Goal: Task Accomplishment & Management: Manage account settings

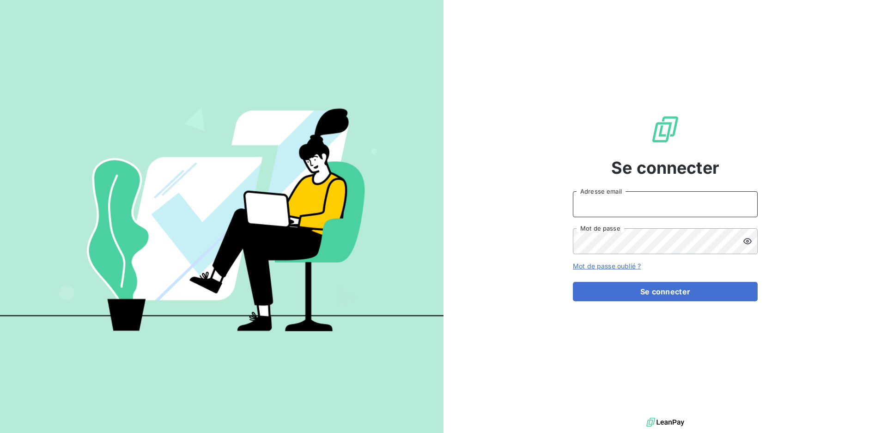
type input "[EMAIL_ADDRESS][DOMAIN_NAME]"
click at [748, 244] on icon at bounding box center [747, 241] width 9 height 9
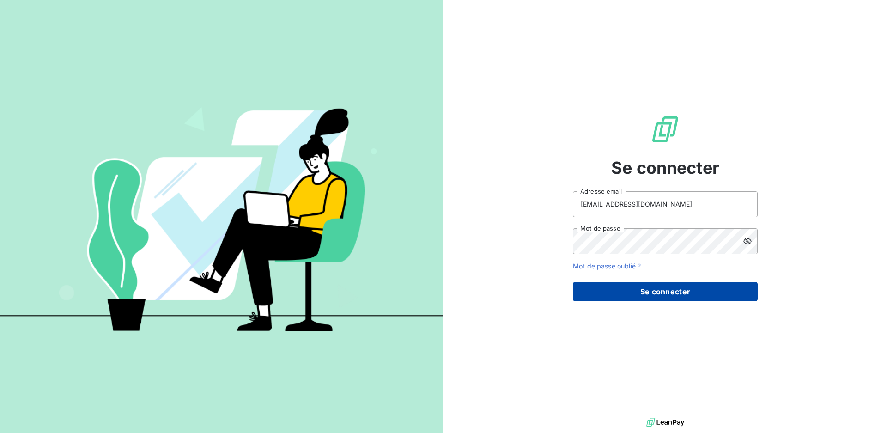
click at [655, 294] on button "Se connecter" at bounding box center [665, 291] width 185 height 19
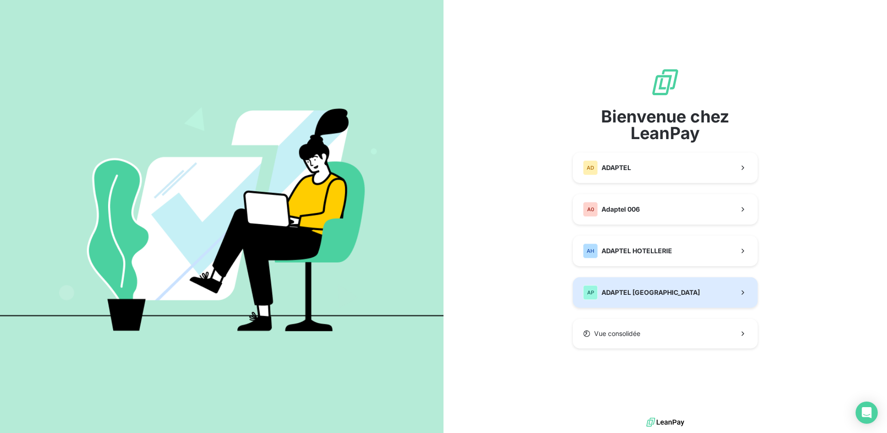
click at [655, 291] on button "AP ADAPTEL [GEOGRAPHIC_DATA]" at bounding box center [665, 292] width 185 height 30
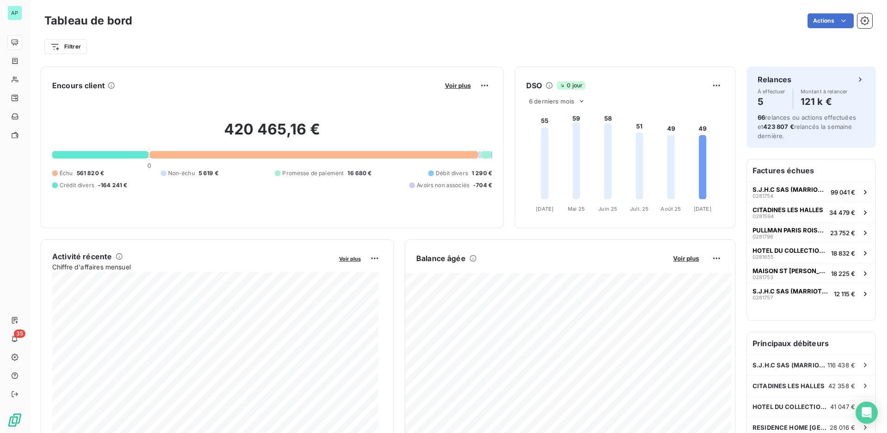
click at [699, 177] on icon at bounding box center [702, 167] width 7 height 64
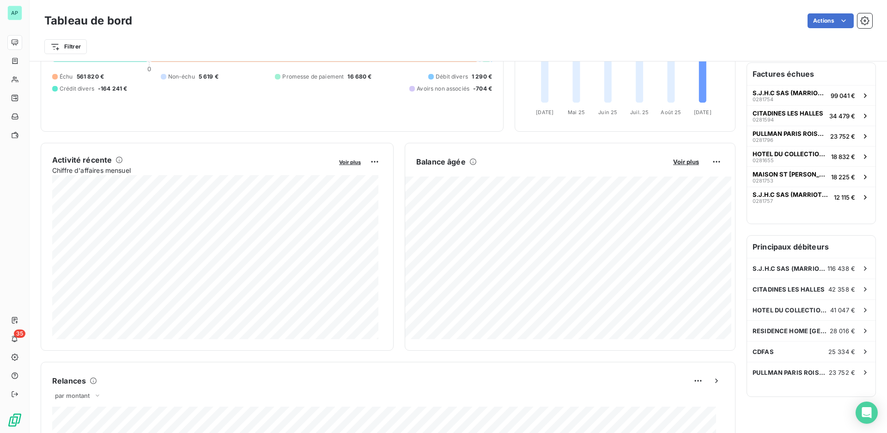
scroll to position [125, 0]
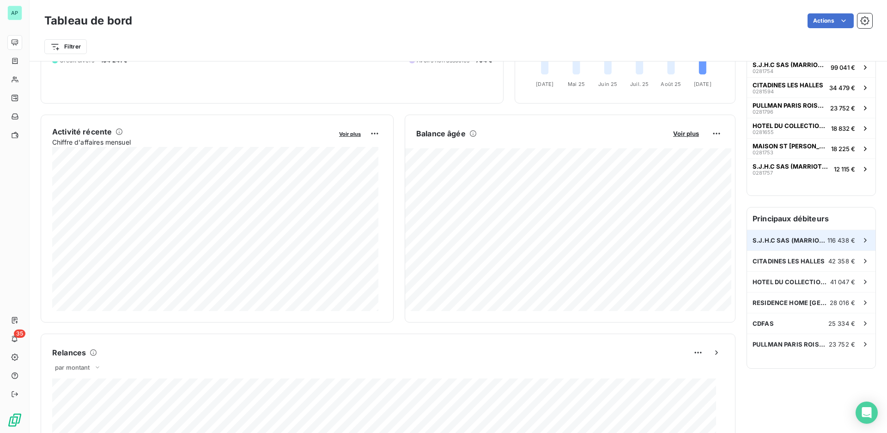
click at [778, 243] on span "S.J.H.C SAS (MARRIOTT RIVE GAUCHE)" at bounding box center [790, 240] width 75 height 7
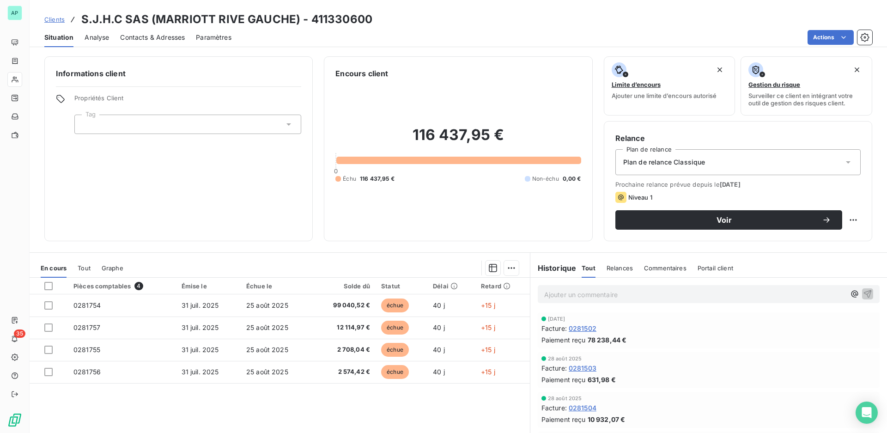
click at [717, 161] on div "Plan de relance Classique" at bounding box center [737, 162] width 245 height 26
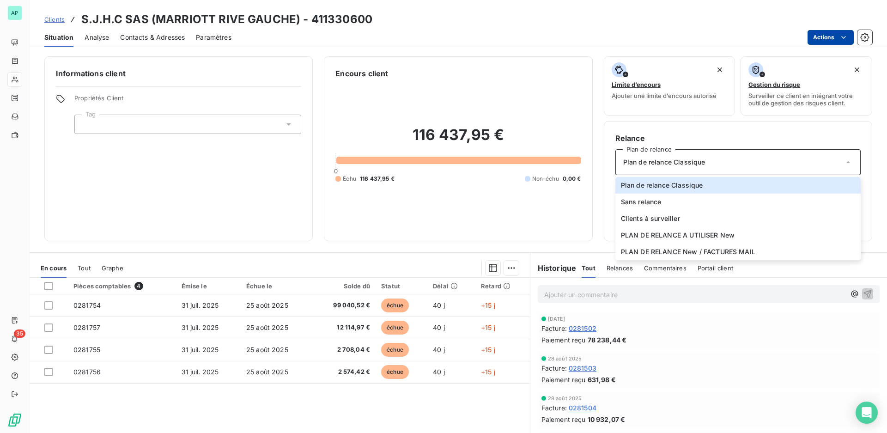
click at [832, 39] on html "AP 35 Clients S.J.H.C SAS (MARRIOTT RIVE GAUCHE) - 411330600 Situation Analyse …" at bounding box center [443, 216] width 887 height 433
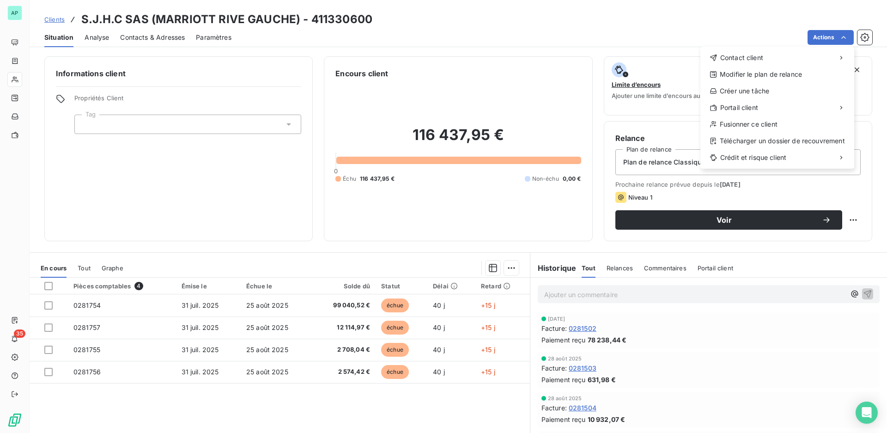
click at [652, 164] on html "AP 35 Clients S.J.H.C SAS (MARRIOTT RIVE GAUCHE) - 411330600 Situation Analyse …" at bounding box center [443, 216] width 887 height 433
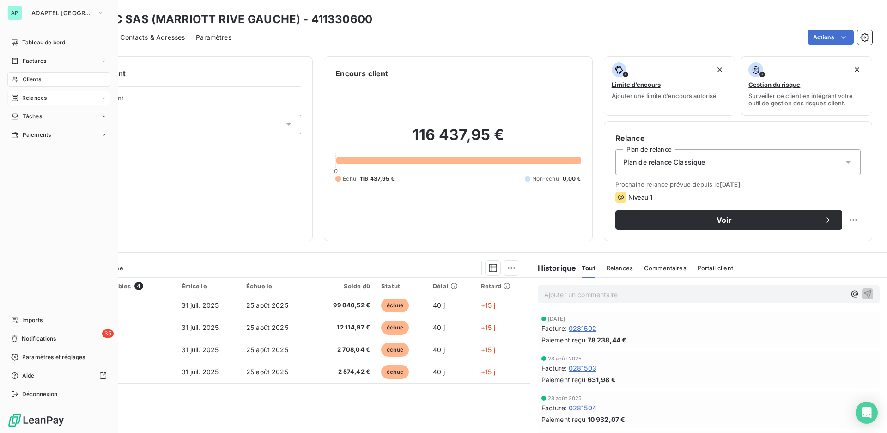
click at [38, 99] on span "Relances" at bounding box center [34, 98] width 24 height 8
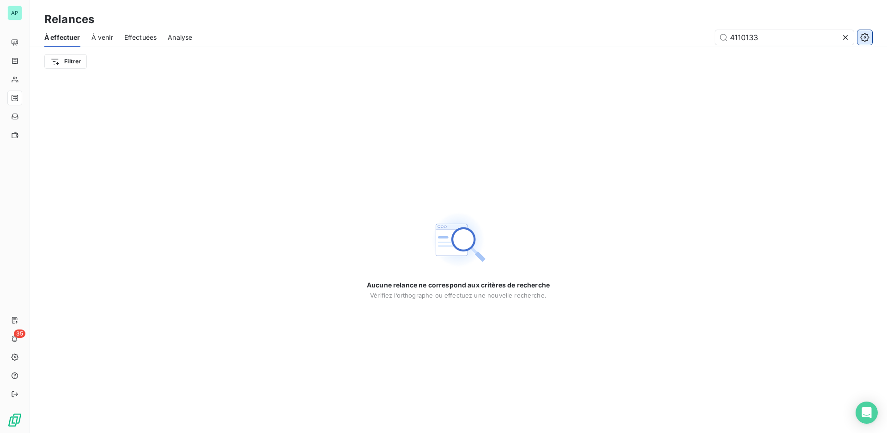
click at [864, 38] on icon "button" at bounding box center [864, 37] width 9 height 9
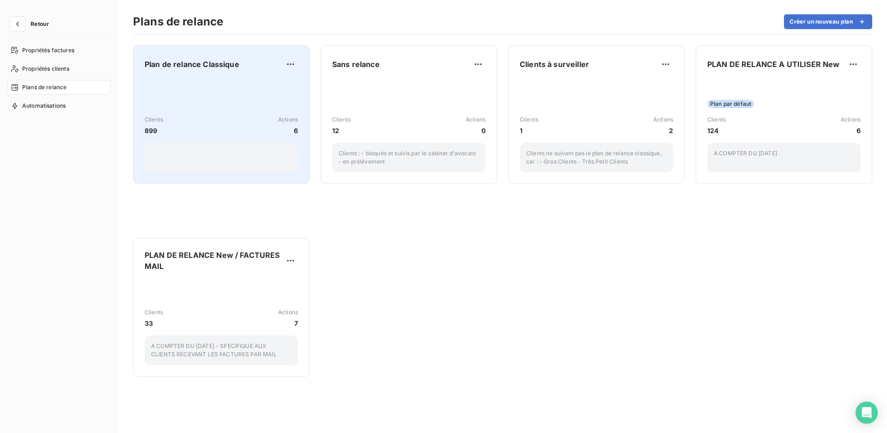
click at [196, 103] on div "Clients 899 Actions 6" at bounding box center [221, 125] width 153 height 93
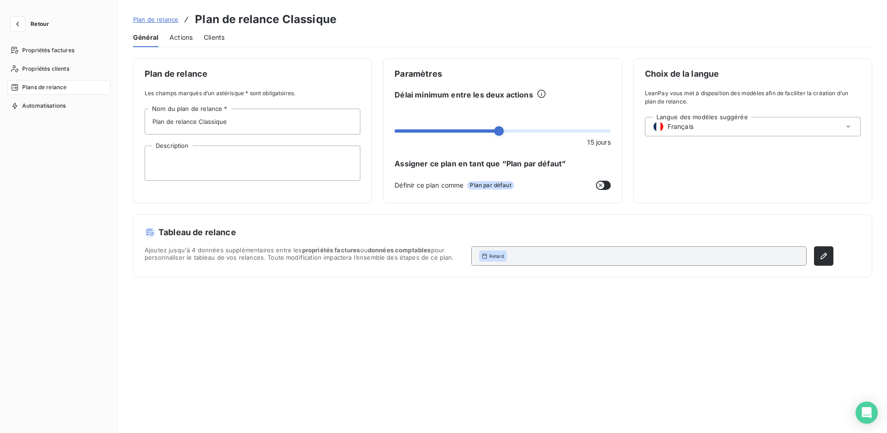
click at [181, 34] on span "Actions" at bounding box center [181, 37] width 23 height 9
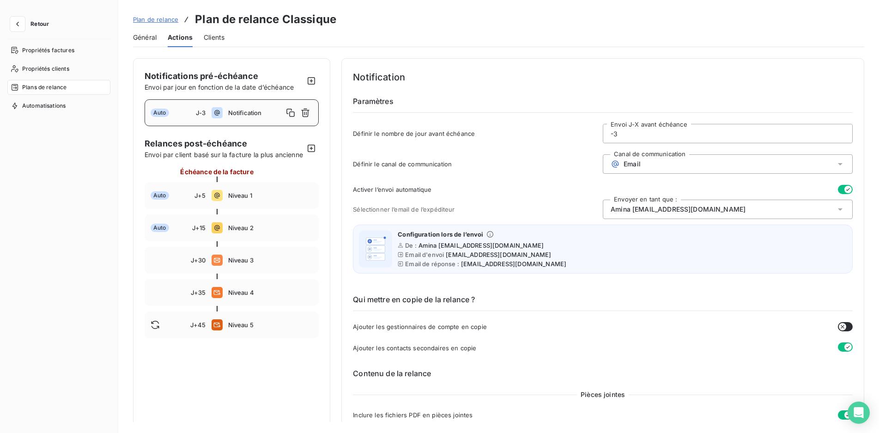
click at [159, 18] on span "Plan de relance" at bounding box center [155, 19] width 45 height 7
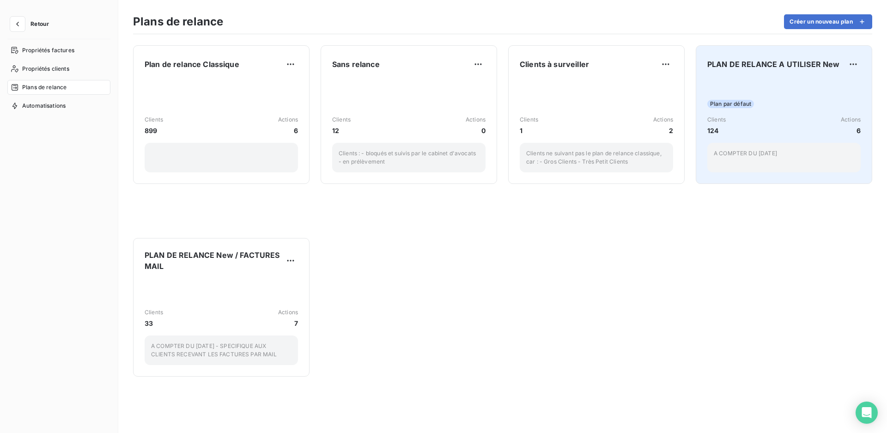
click at [788, 73] on div "PLAN DE RELANCE A UTILISER New Plan par défaut Clients 124 Actions 6 A COMPTER …" at bounding box center [783, 114] width 153 height 115
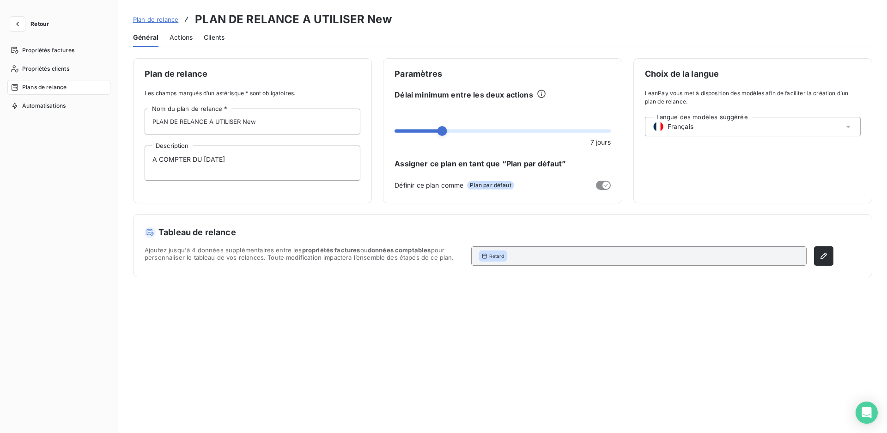
click at [184, 37] on span "Actions" at bounding box center [181, 37] width 23 height 9
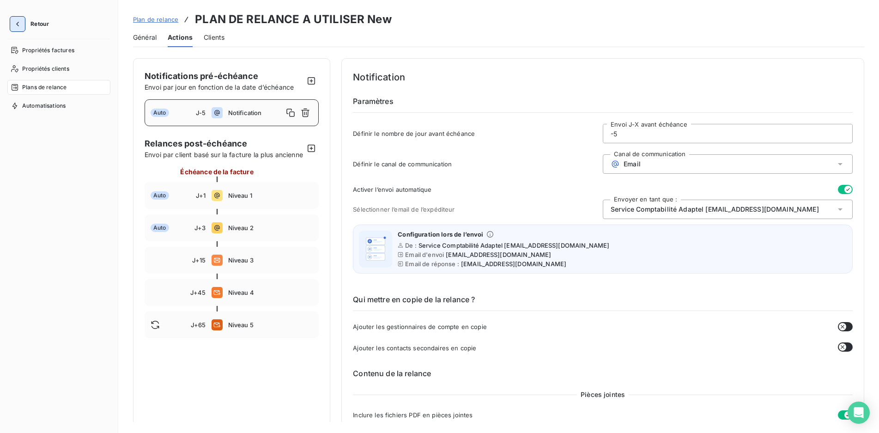
click at [18, 23] on icon "button" at bounding box center [17, 24] width 3 height 5
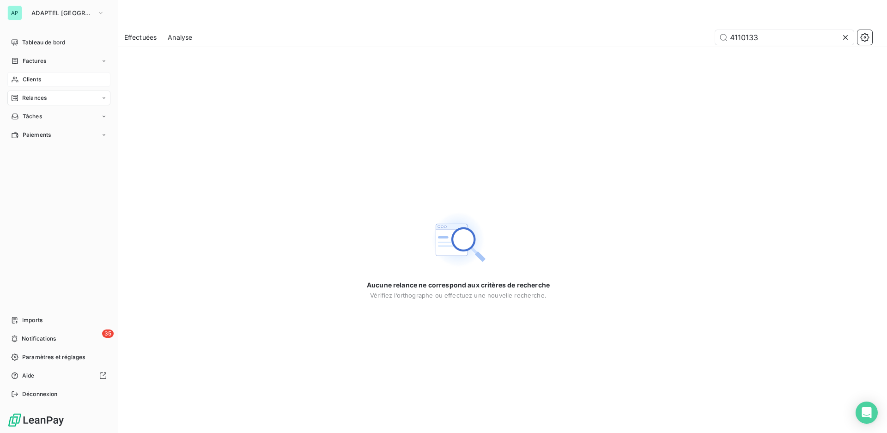
click at [41, 78] on div "Clients" at bounding box center [58, 79] width 103 height 15
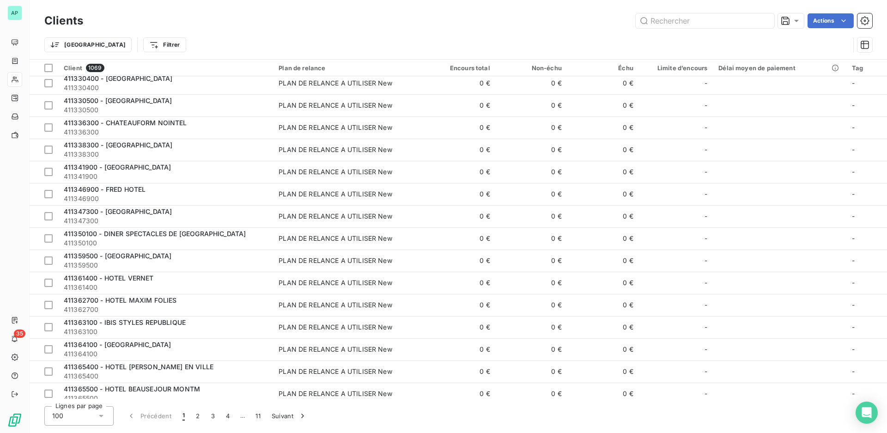
scroll to position [1895, 0]
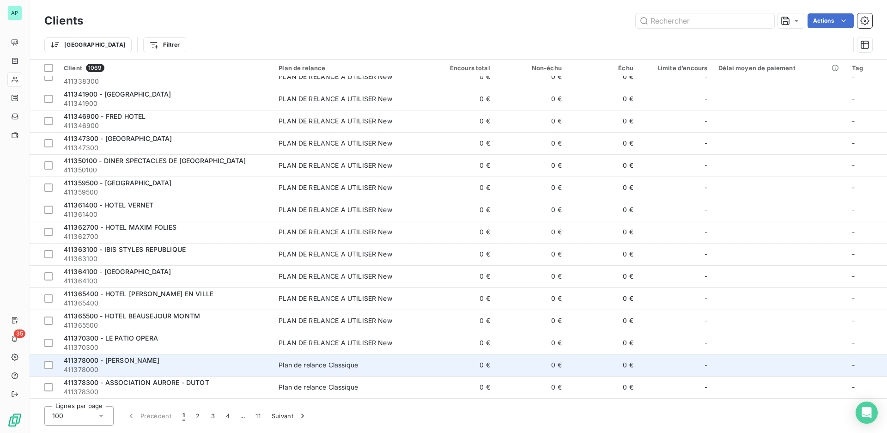
click at [299, 368] on div "Plan de relance Classique" at bounding box center [318, 364] width 79 height 9
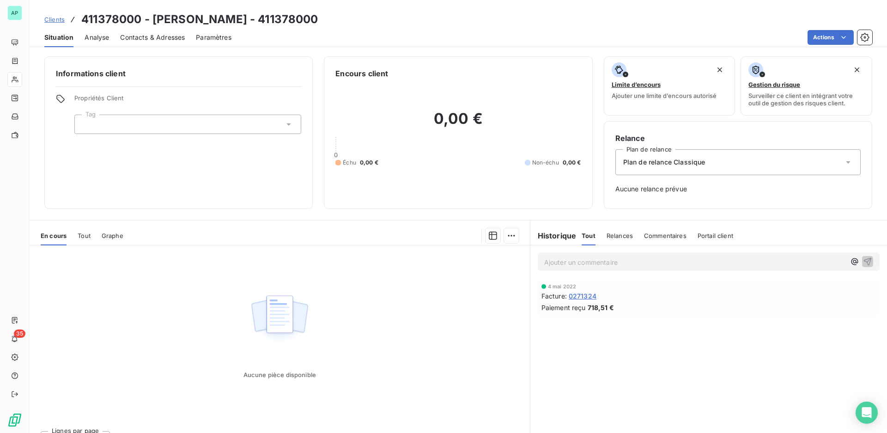
click at [700, 163] on div "Plan de relance Classique" at bounding box center [737, 162] width 245 height 26
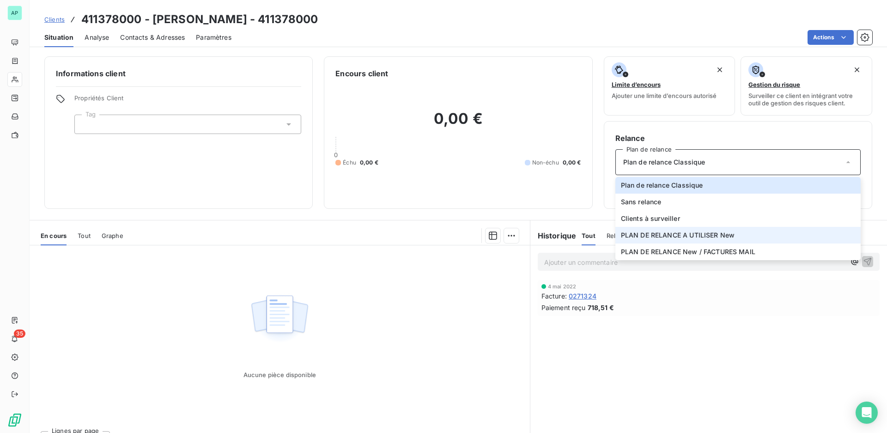
click at [673, 234] on span "PLAN DE RELANCE A UTILISER New" at bounding box center [678, 235] width 114 height 9
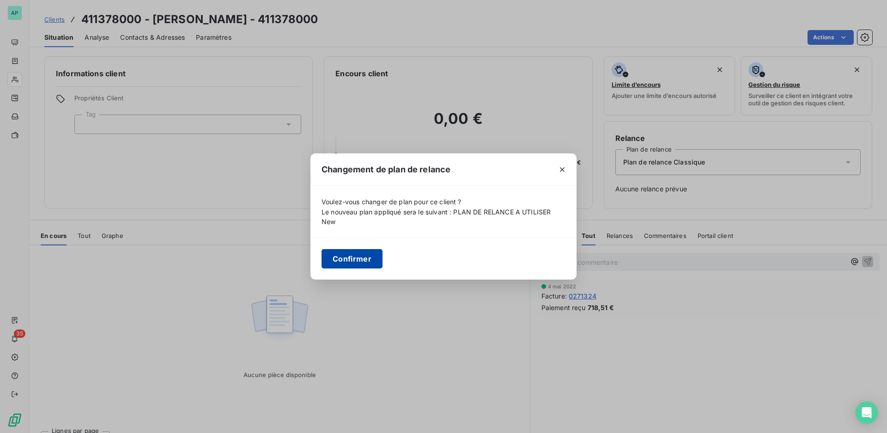
click at [356, 259] on button "Confirmer" at bounding box center [352, 258] width 61 height 19
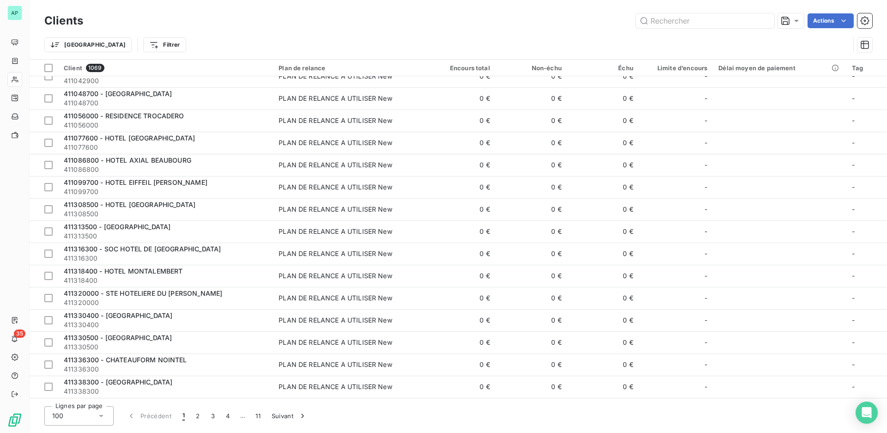
scroll to position [1895, 0]
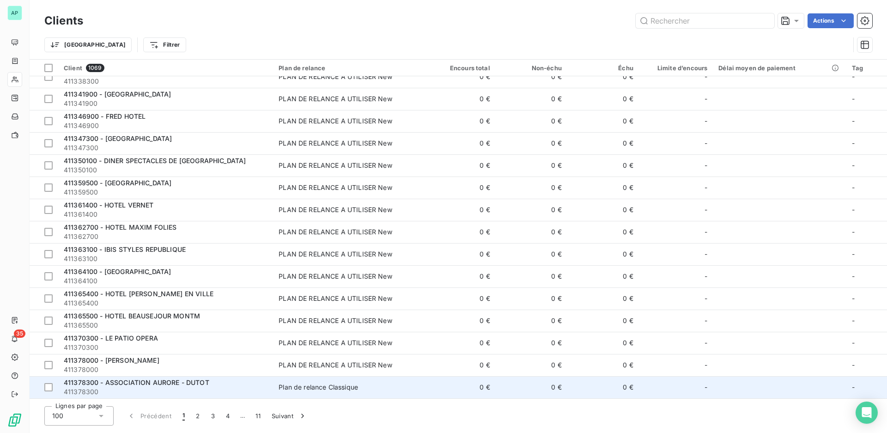
click at [172, 385] on span "411378300 - ASSOCIATION AURORE - DUTOT" at bounding box center [137, 382] width 146 height 8
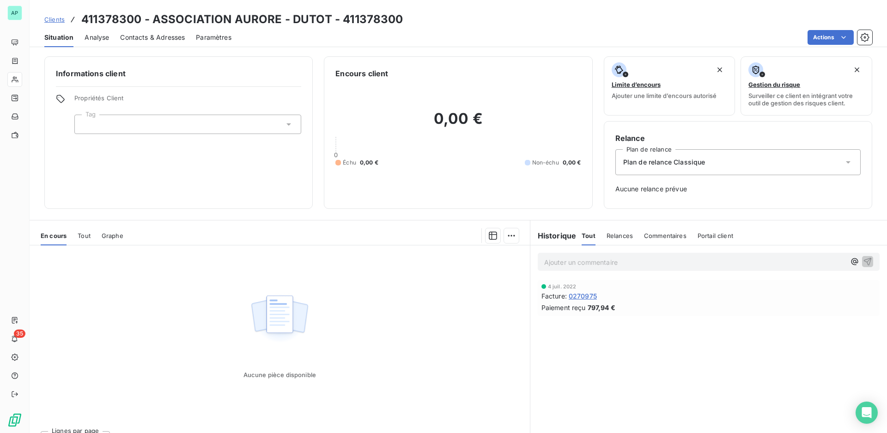
click at [693, 158] on span "Plan de relance Classique" at bounding box center [664, 162] width 82 height 9
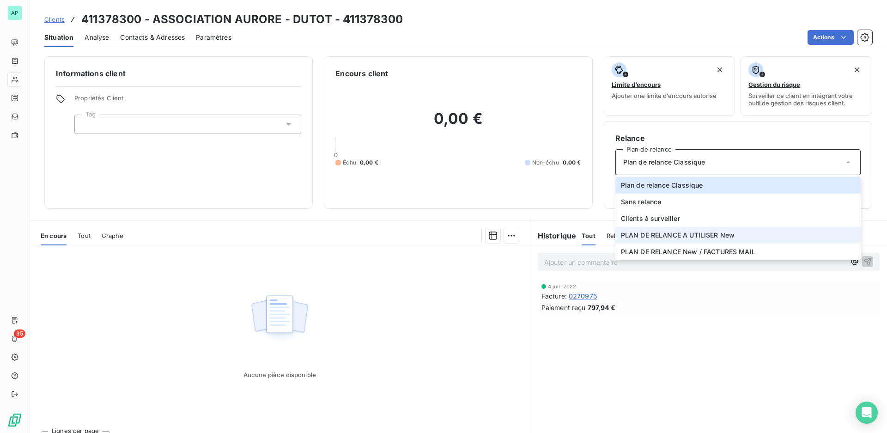
click at [697, 231] on span "PLAN DE RELANCE A UTILISER New" at bounding box center [678, 235] width 114 height 9
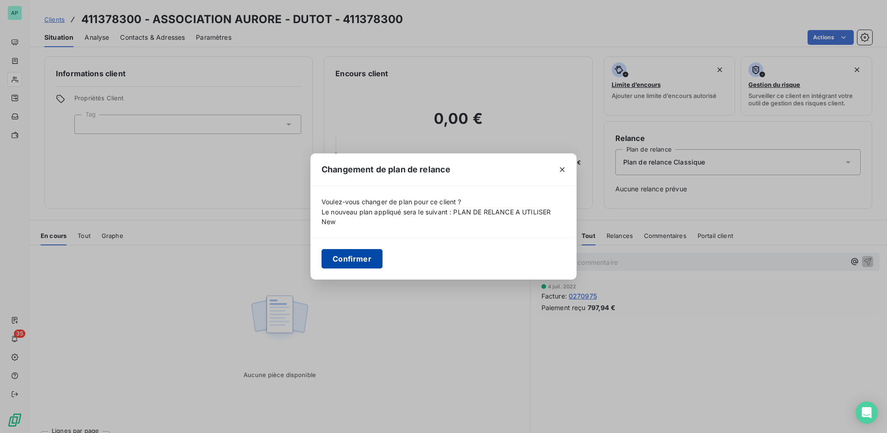
click at [334, 258] on button "Confirmer" at bounding box center [352, 258] width 61 height 19
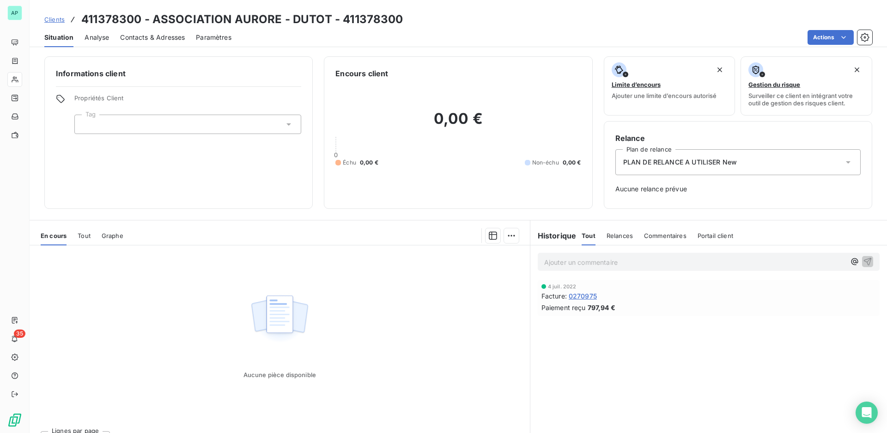
click at [55, 18] on span "Clients" at bounding box center [54, 19] width 20 height 7
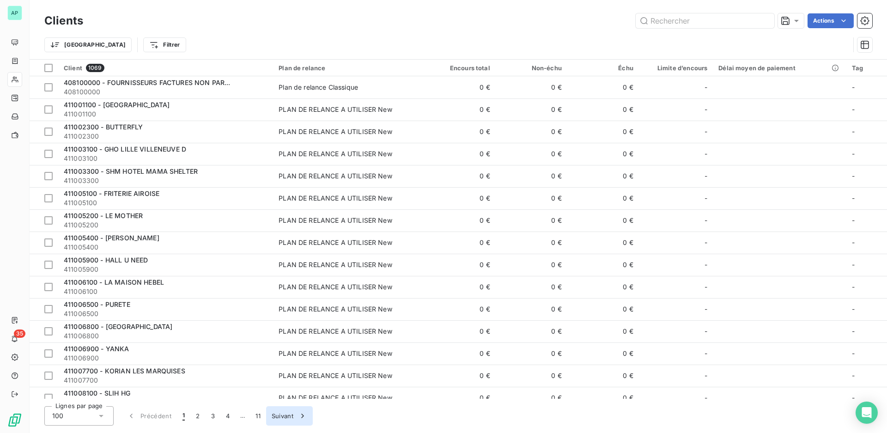
click at [281, 417] on button "Suivant" at bounding box center [289, 415] width 47 height 19
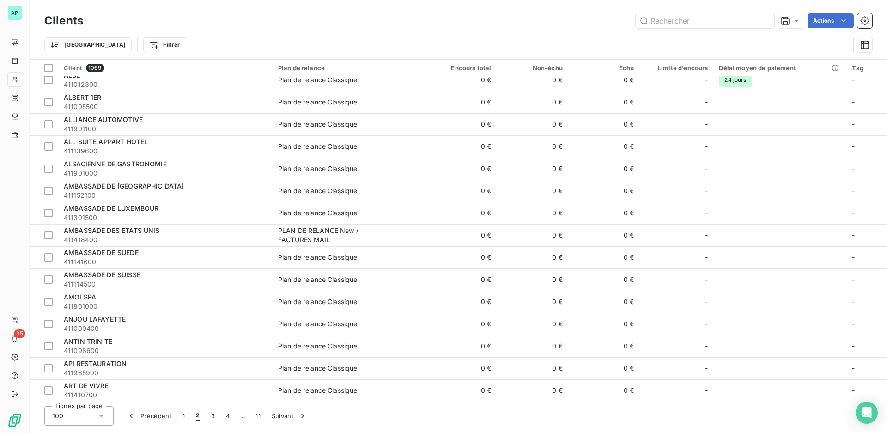
scroll to position [1895, 0]
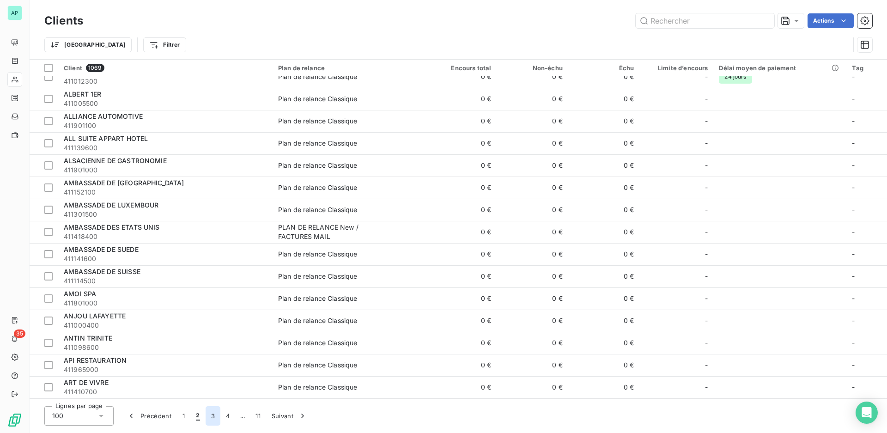
click at [212, 416] on button "3" at bounding box center [213, 415] width 15 height 19
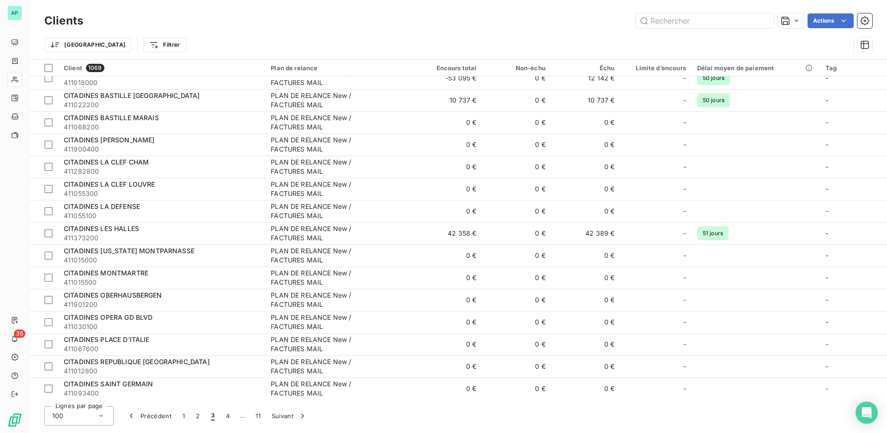
scroll to position [1452, 0]
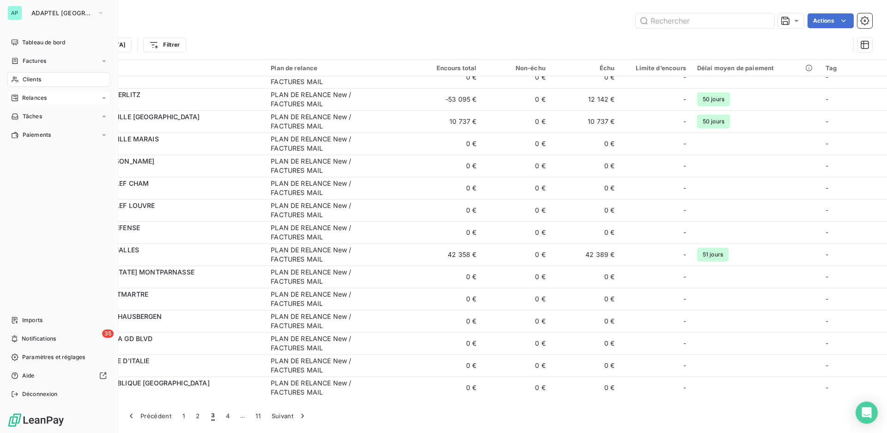
click at [28, 98] on span "Relances" at bounding box center [34, 98] width 24 height 8
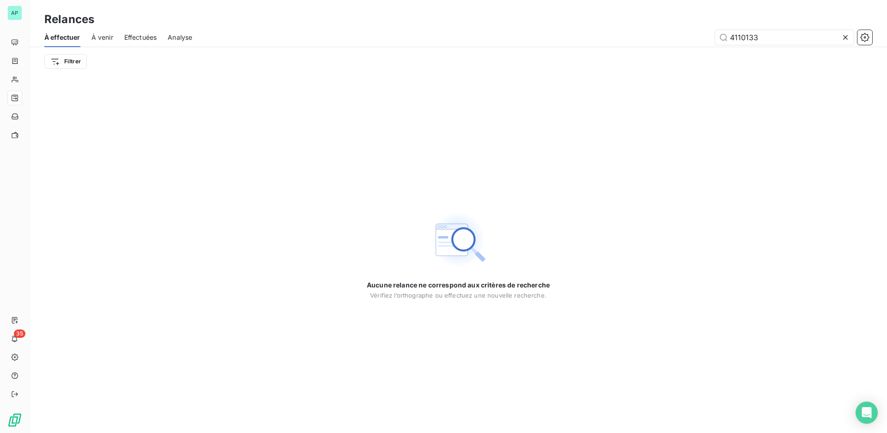
click at [841, 36] on icon at bounding box center [845, 37] width 9 height 9
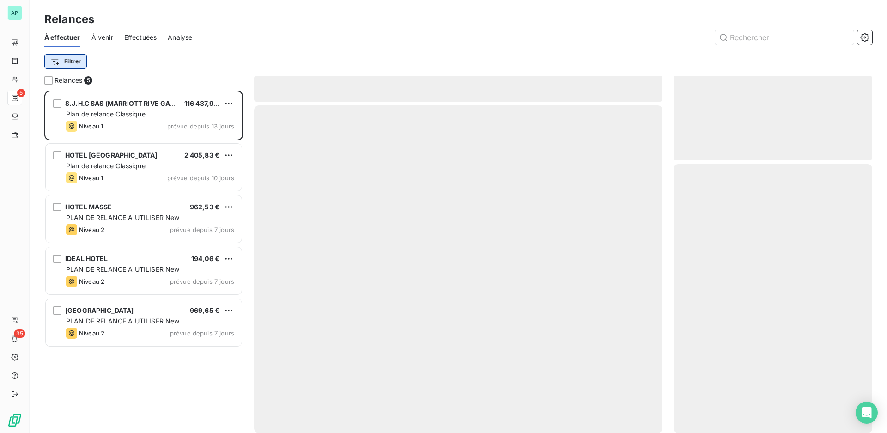
scroll to position [334, 191]
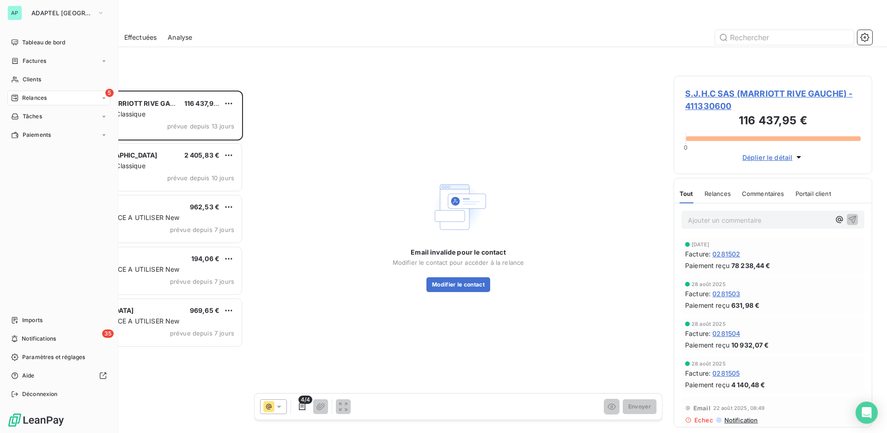
click at [39, 95] on span "Relances" at bounding box center [34, 98] width 24 height 8
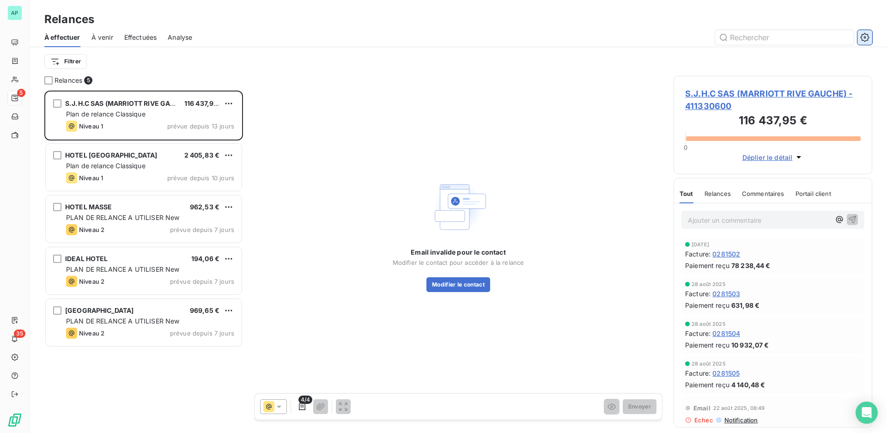
click at [867, 37] on icon "button" at bounding box center [864, 37] width 9 height 9
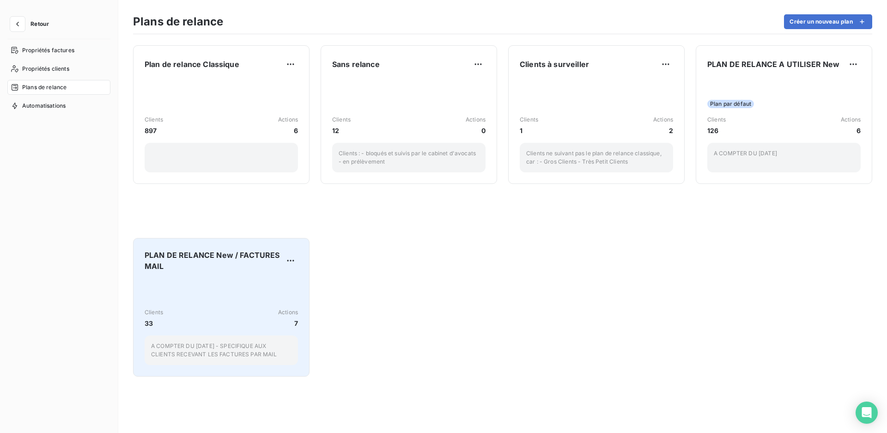
click at [237, 281] on div "Clients 33 Actions 7 A COMPTER DU [DATE] - SPECIFIQUE AUX CLIENTS RECEVANT LES …" at bounding box center [221, 322] width 153 height 86
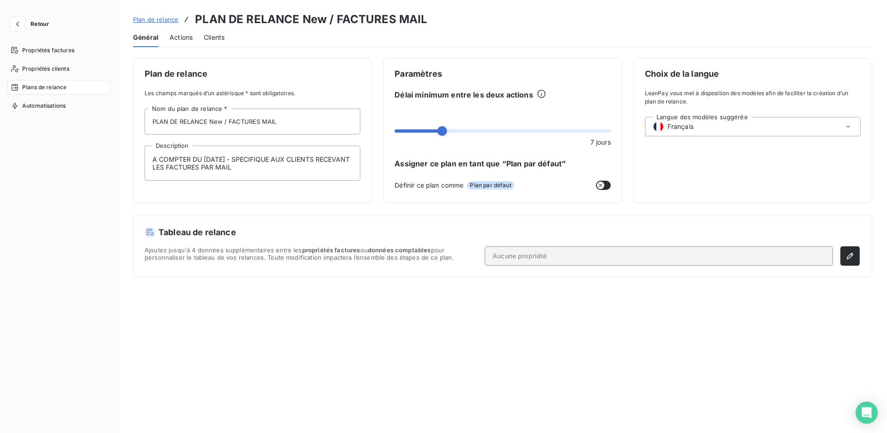
click at [188, 37] on span "Actions" at bounding box center [181, 37] width 23 height 9
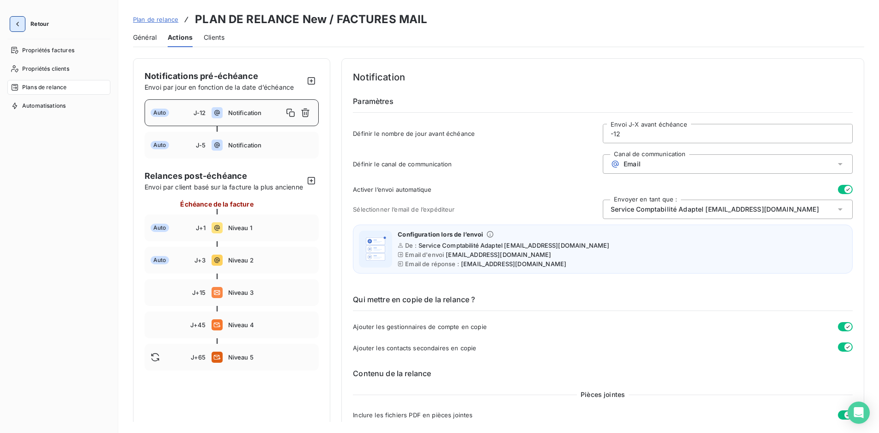
click at [13, 19] on button "button" at bounding box center [17, 24] width 15 height 15
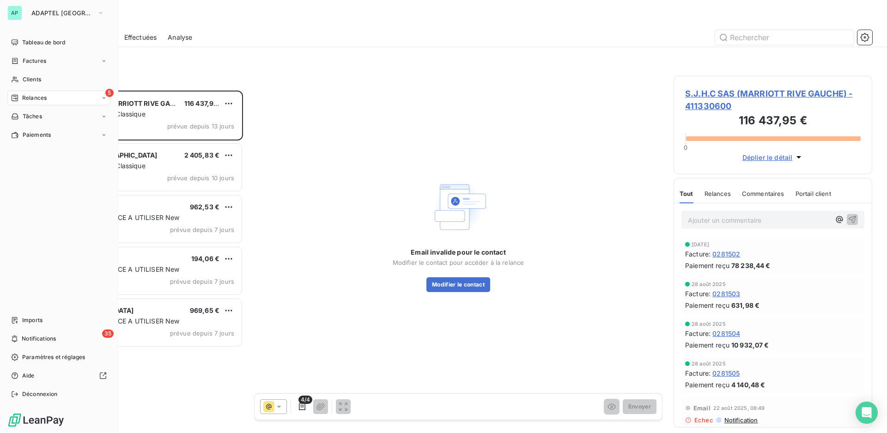
scroll to position [334, 191]
click at [56, 80] on div "Clients" at bounding box center [58, 79] width 103 height 15
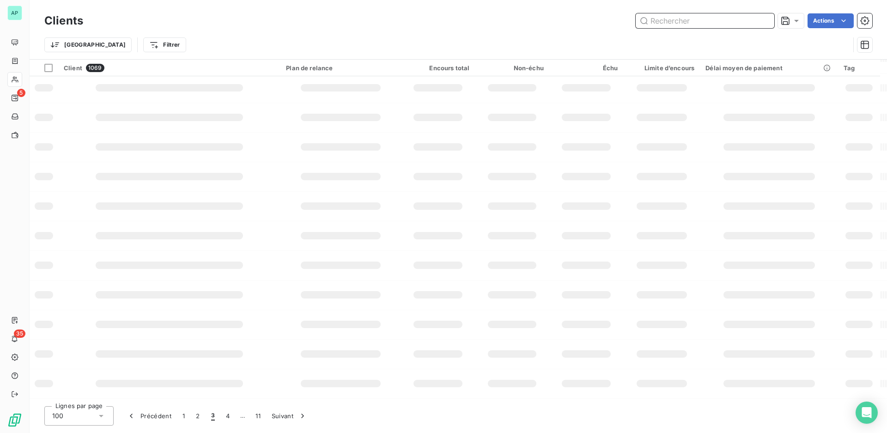
scroll to position [1348, 0]
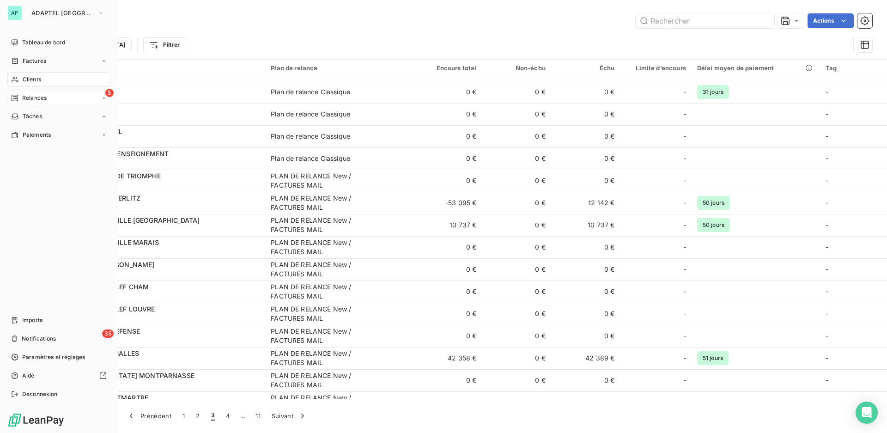
click at [31, 95] on span "Relances" at bounding box center [34, 98] width 24 height 8
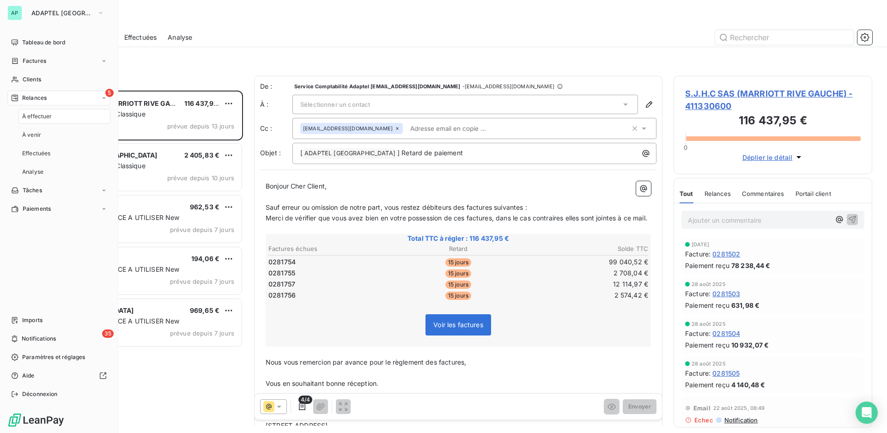
scroll to position [334, 191]
click at [40, 114] on span "À effectuer" at bounding box center [37, 116] width 30 height 8
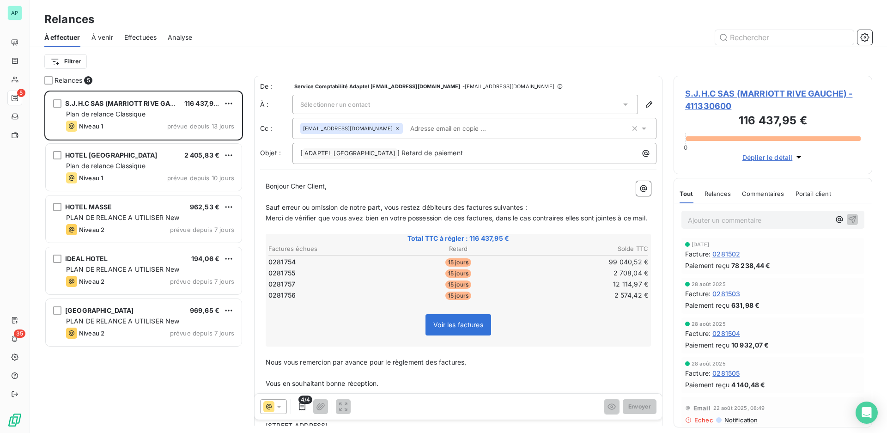
click at [244, 31] on div at bounding box center [537, 37] width 669 height 15
click at [863, 42] on icon "button" at bounding box center [864, 37] width 9 height 9
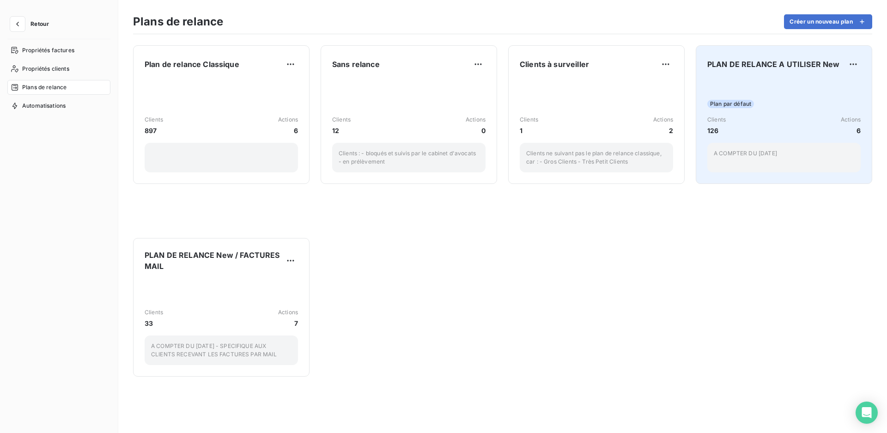
click at [777, 93] on div "Plan par défaut Clients 126 Actions 6 A COMPTER DU [DATE]" at bounding box center [783, 125] width 153 height 93
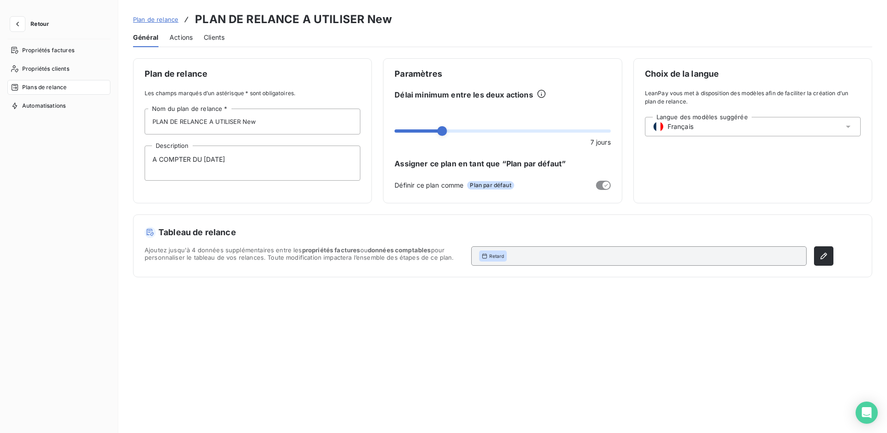
click at [187, 36] on span "Actions" at bounding box center [181, 37] width 23 height 9
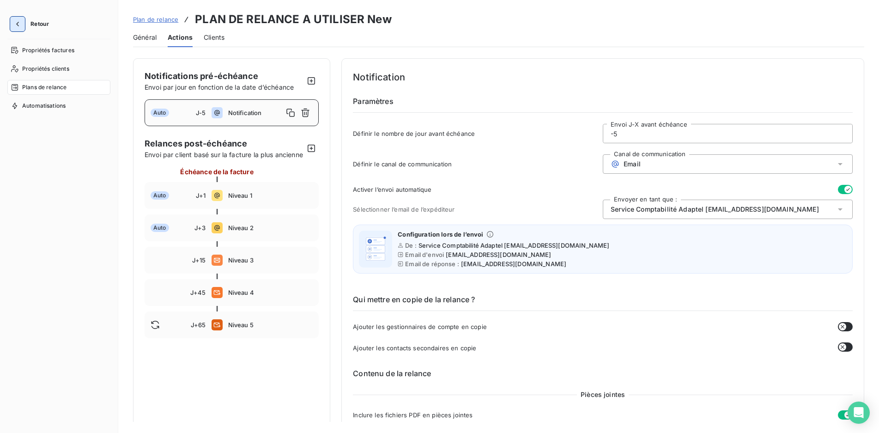
click at [21, 22] on icon "button" at bounding box center [17, 23] width 9 height 9
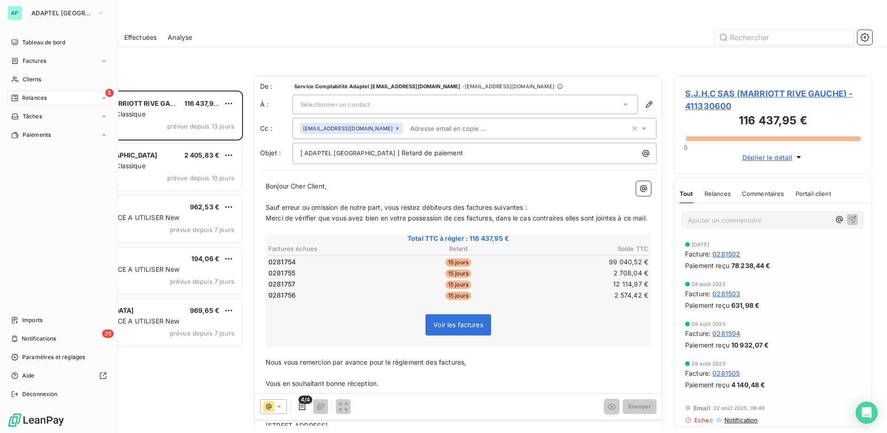
scroll to position [334, 191]
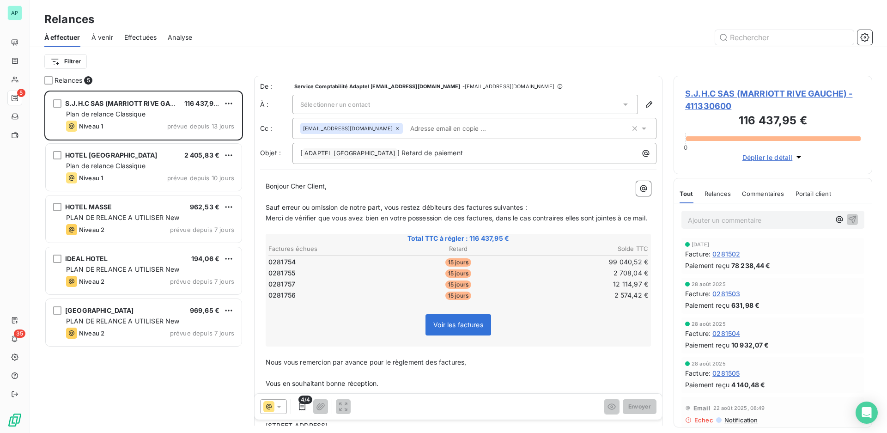
click at [106, 40] on span "À venir" at bounding box center [102, 37] width 22 height 9
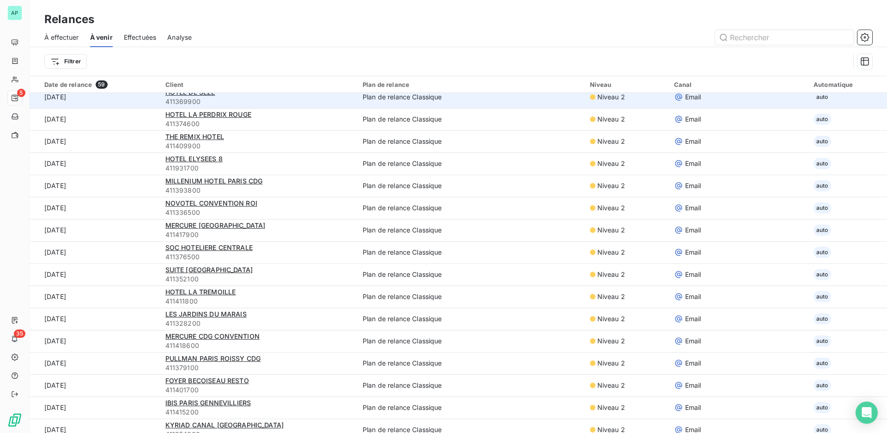
scroll to position [152, 0]
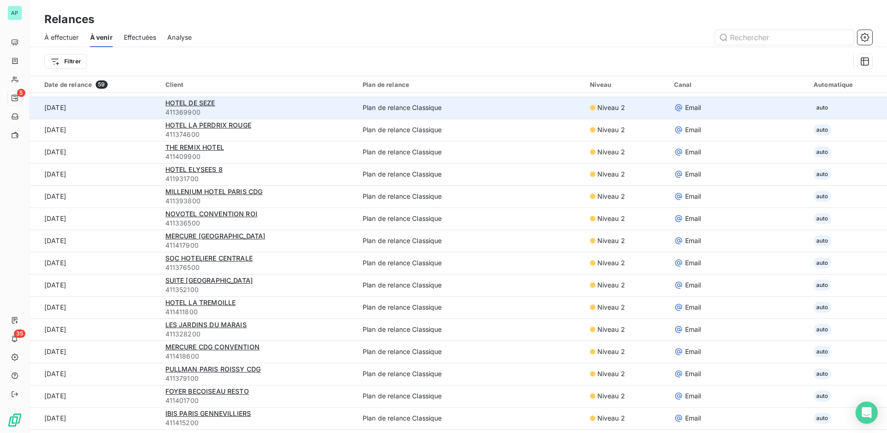
click at [419, 110] on td "Plan de relance Classique" at bounding box center [470, 108] width 227 height 22
click at [192, 103] on span "HOTEL DE SEZE" at bounding box center [190, 103] width 50 height 8
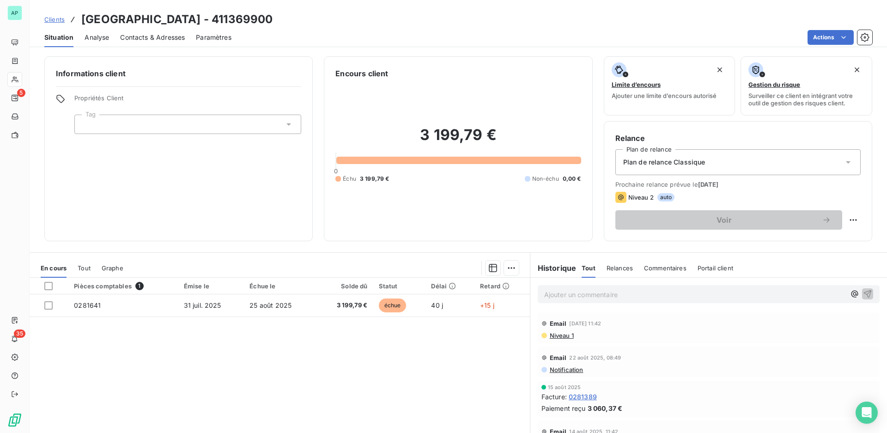
click at [765, 171] on div "Plan de relance Classique" at bounding box center [737, 162] width 245 height 26
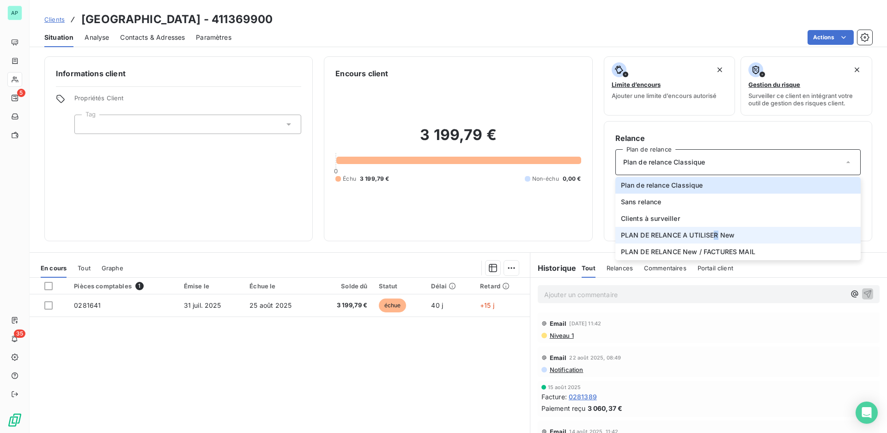
click at [711, 235] on span "PLAN DE RELANCE A UTILISER New" at bounding box center [678, 235] width 114 height 9
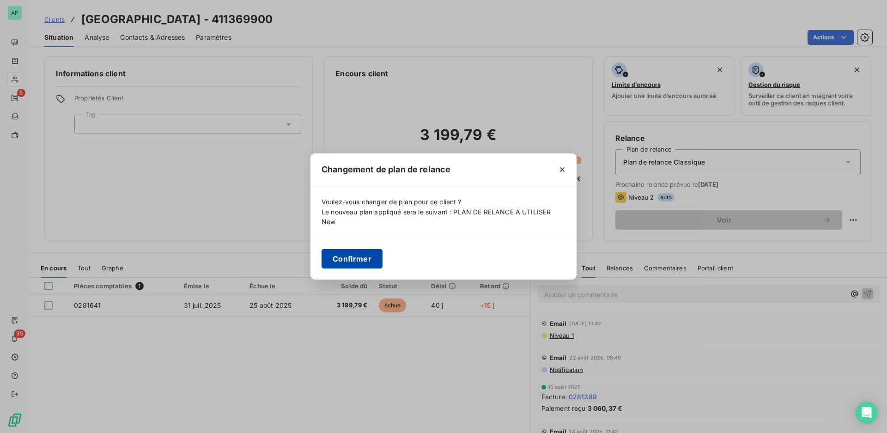
click at [360, 260] on button "Confirmer" at bounding box center [352, 258] width 61 height 19
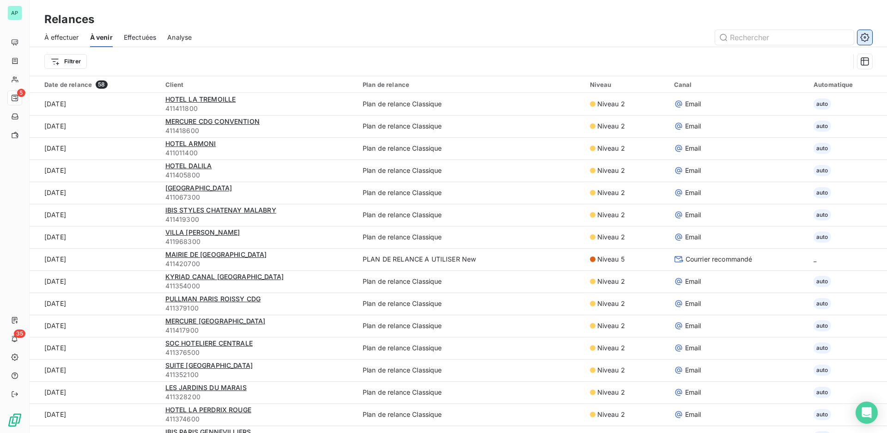
click at [869, 40] on button "button" at bounding box center [864, 37] width 15 height 15
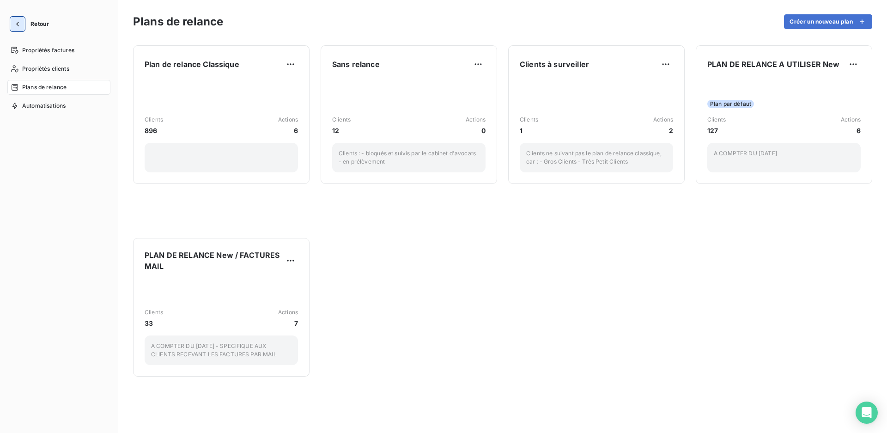
click at [15, 22] on icon "button" at bounding box center [17, 23] width 9 height 9
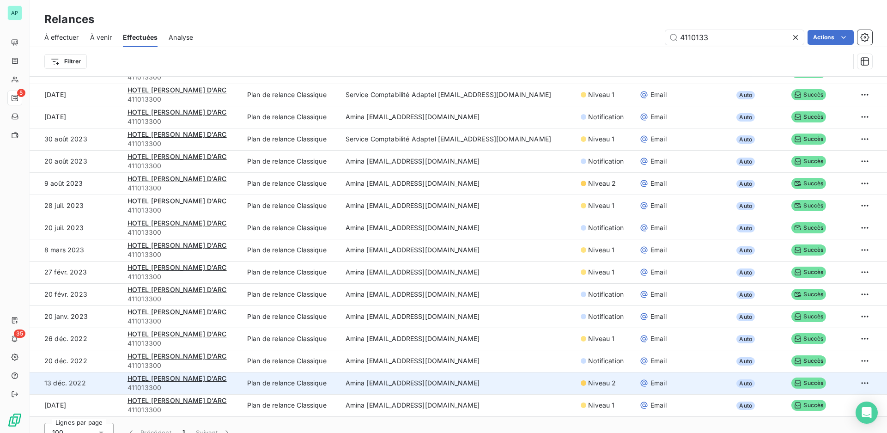
scroll to position [31, 0]
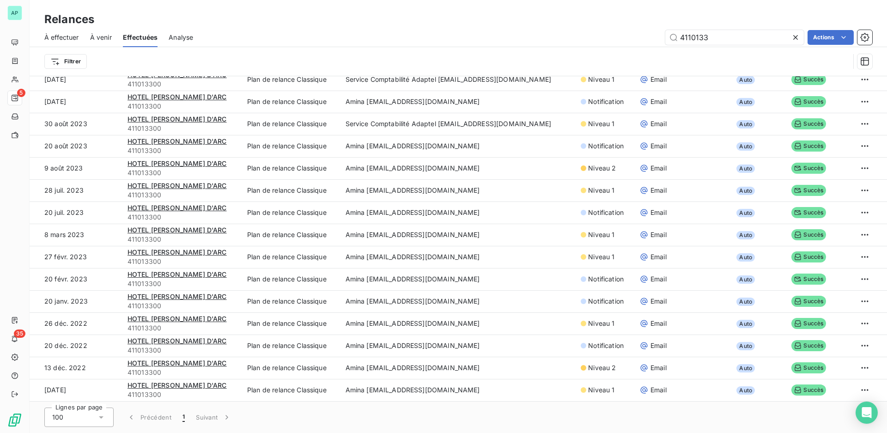
click at [102, 420] on icon at bounding box center [101, 417] width 9 height 9
click at [287, 419] on div "Lignes par page 100 25 50 100 Précédent 1 Suivant" at bounding box center [458, 416] width 857 height 31
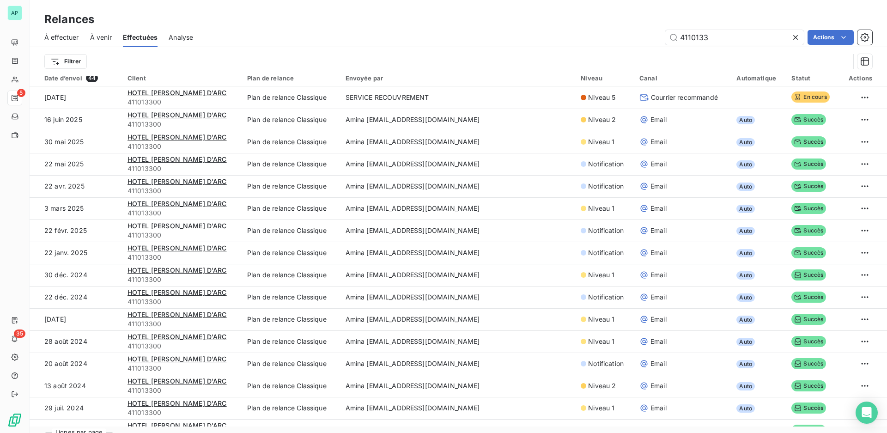
scroll to position [0, 0]
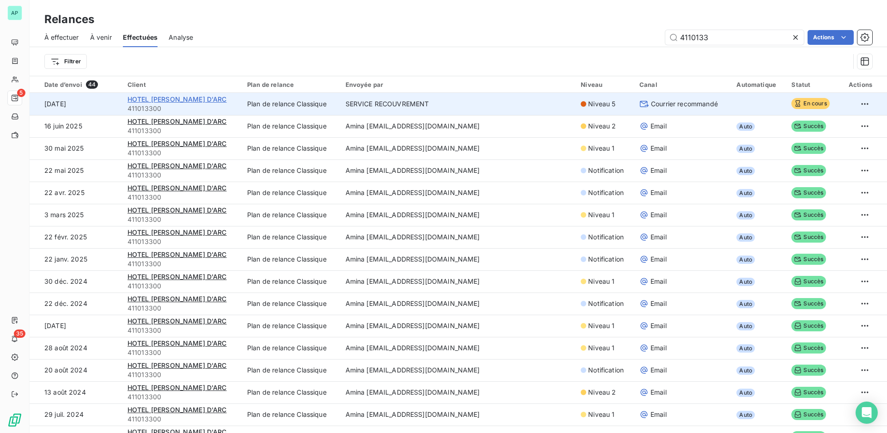
click at [179, 98] on span "HOTEL [PERSON_NAME] D'ARC" at bounding box center [177, 99] width 99 height 8
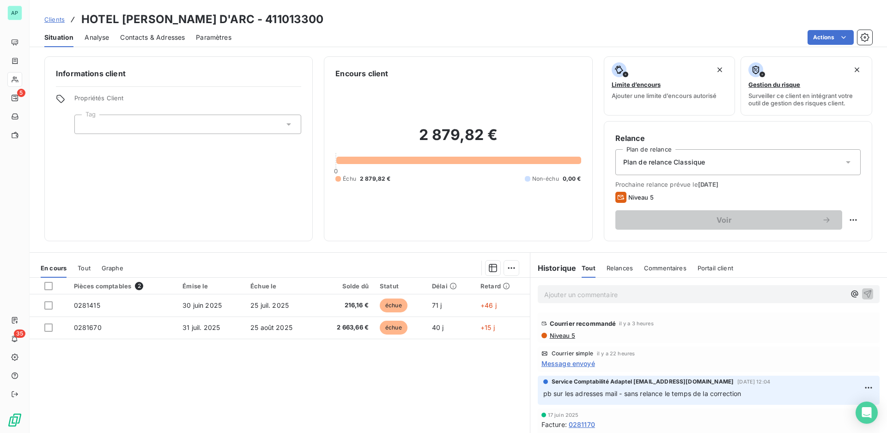
click at [785, 165] on div "Plan de relance Classique" at bounding box center [737, 162] width 245 height 26
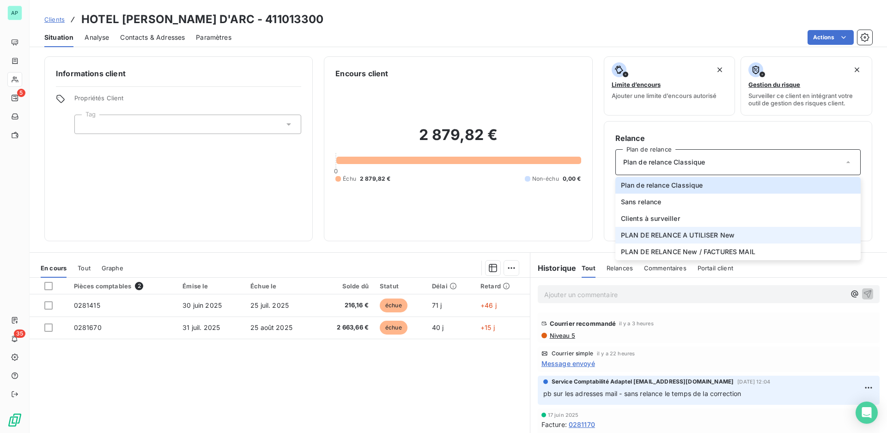
click at [723, 235] on span "PLAN DE RELANCE A UTILISER New" at bounding box center [678, 235] width 114 height 9
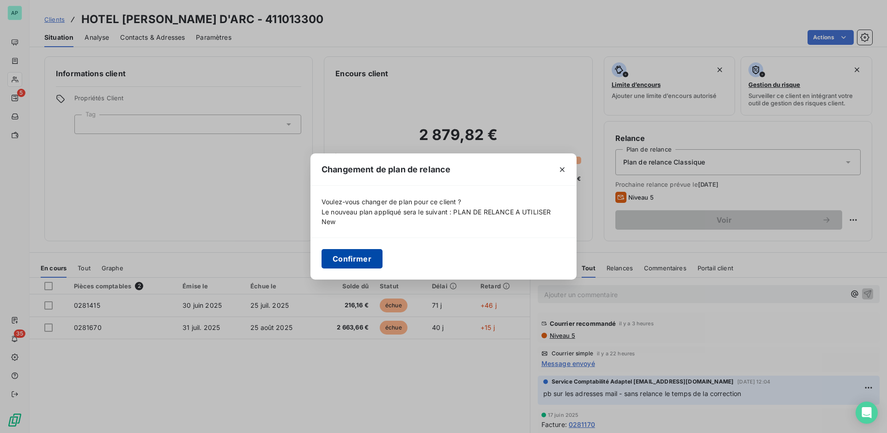
click at [351, 260] on button "Confirmer" at bounding box center [352, 258] width 61 height 19
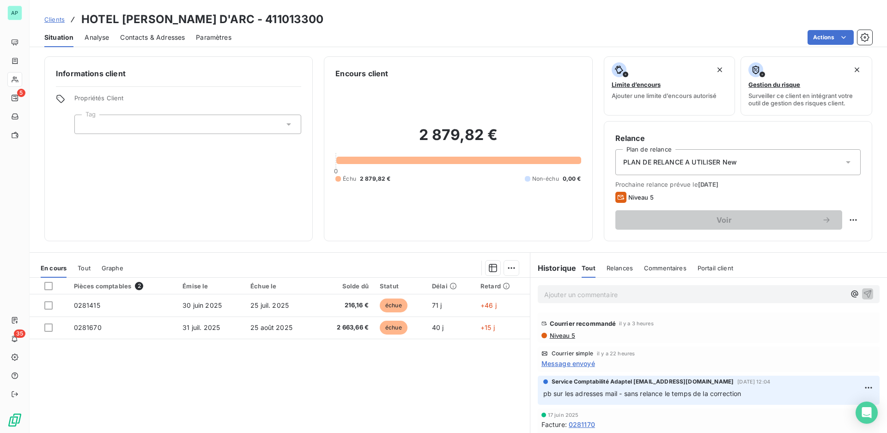
click at [51, 18] on span "Clients" at bounding box center [54, 19] width 20 height 7
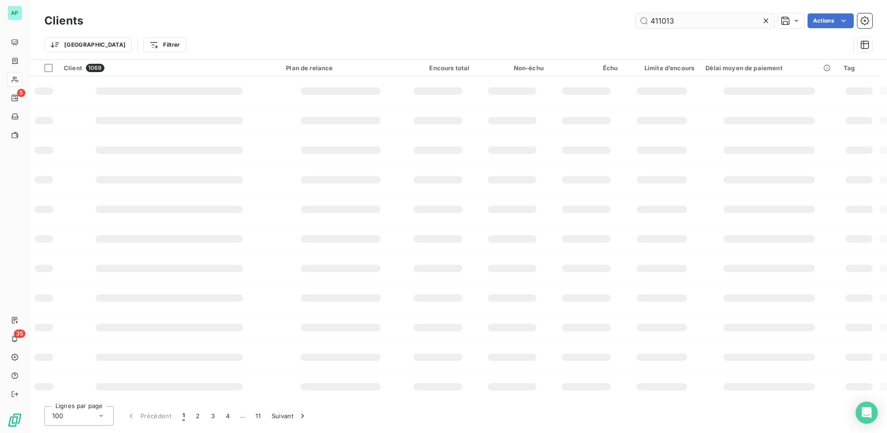
type input "4110133"
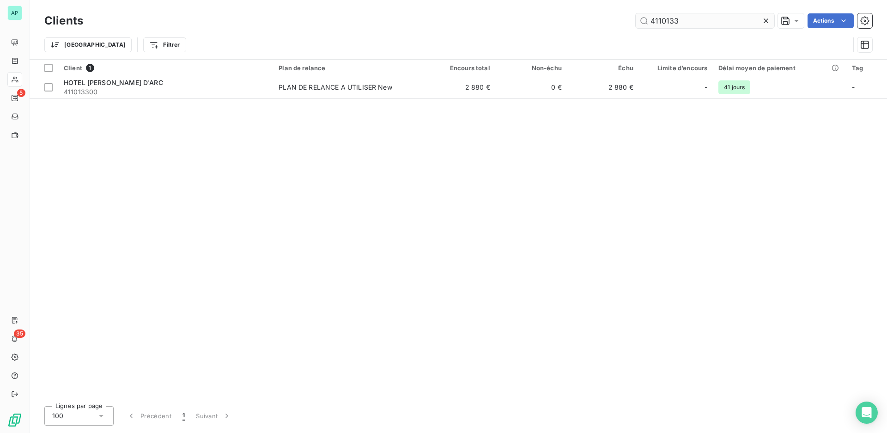
click at [699, 18] on input "4110133" at bounding box center [705, 20] width 139 height 15
drag, startPoint x: 667, startPoint y: 19, endPoint x: 619, endPoint y: 17, distance: 48.6
click at [620, 17] on div "4110133 Actions" at bounding box center [483, 20] width 778 height 15
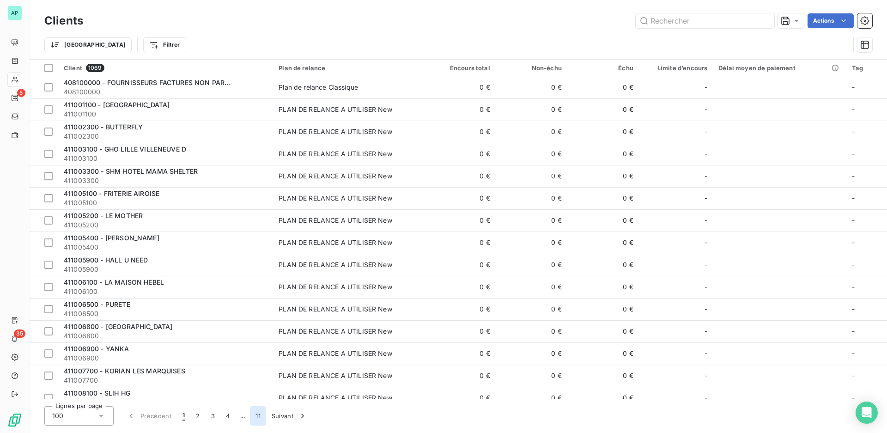
click at [260, 417] on button "11" at bounding box center [258, 415] width 16 height 19
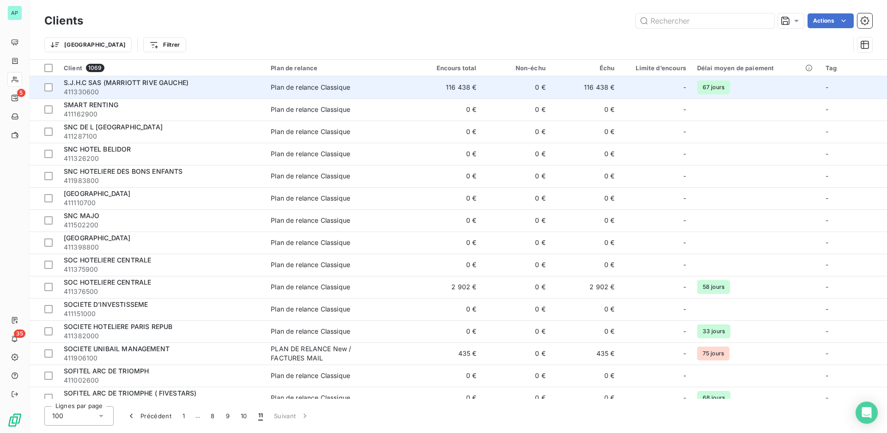
click at [255, 89] on span "411330600" at bounding box center [162, 91] width 196 height 9
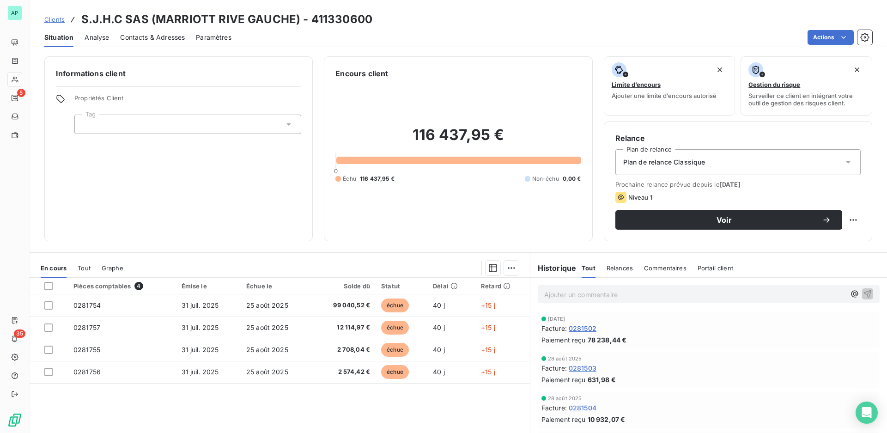
click at [709, 160] on div "Plan de relance Classique" at bounding box center [737, 162] width 245 height 26
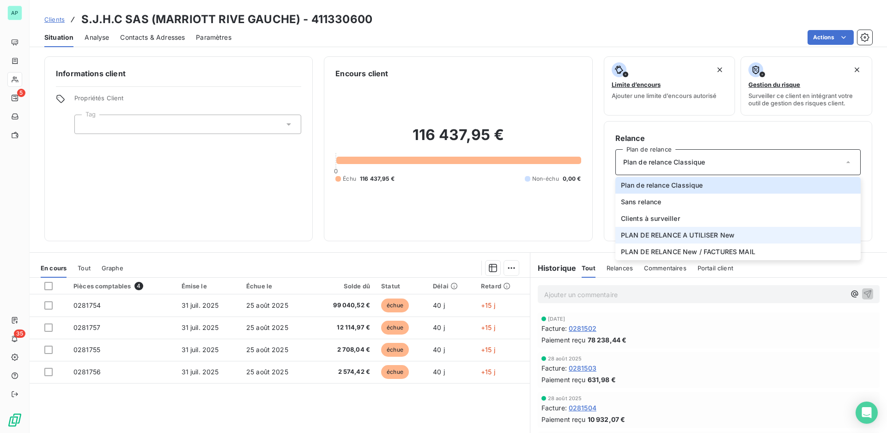
click at [692, 237] on span "PLAN DE RELANCE A UTILISER New" at bounding box center [678, 235] width 114 height 9
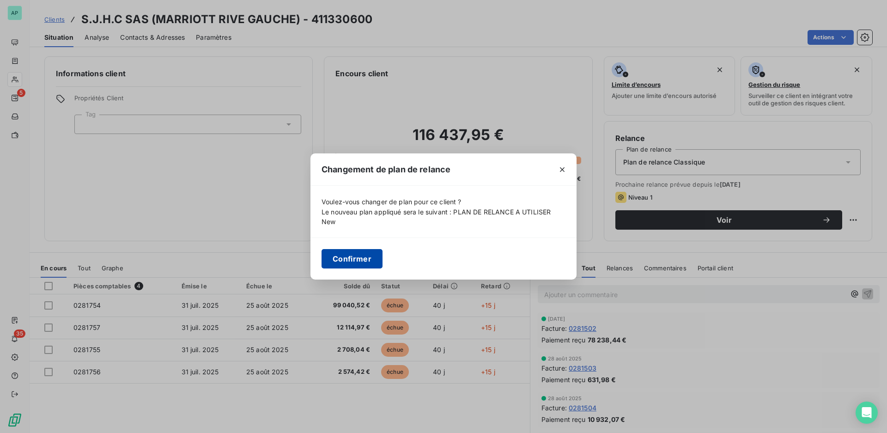
click at [331, 266] on button "Confirmer" at bounding box center [352, 258] width 61 height 19
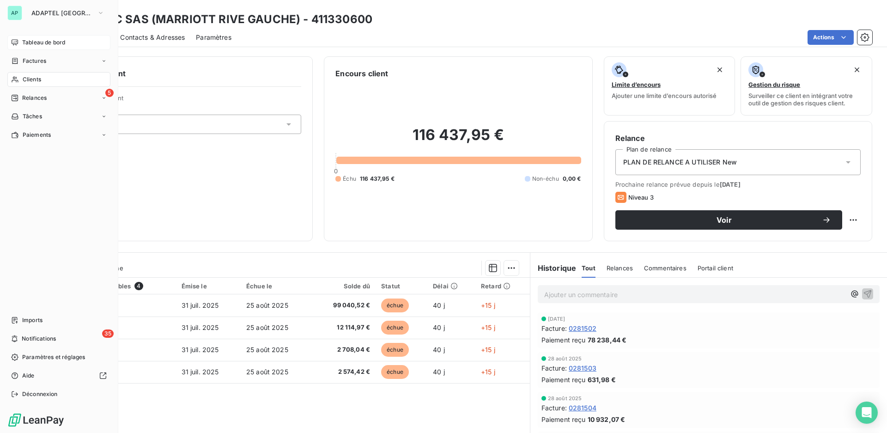
click at [50, 43] on span "Tableau de bord" at bounding box center [43, 42] width 43 height 8
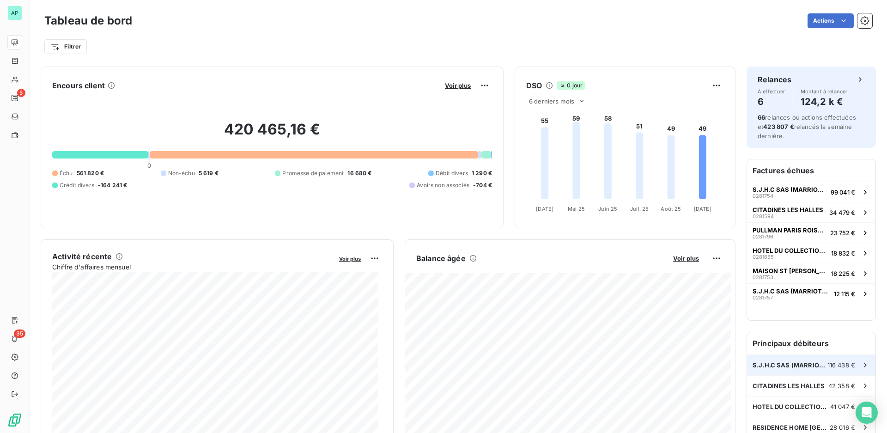
click at [807, 365] on span "S.J.H.C SAS (MARRIOTT RIVE GAUCHE)" at bounding box center [790, 364] width 75 height 7
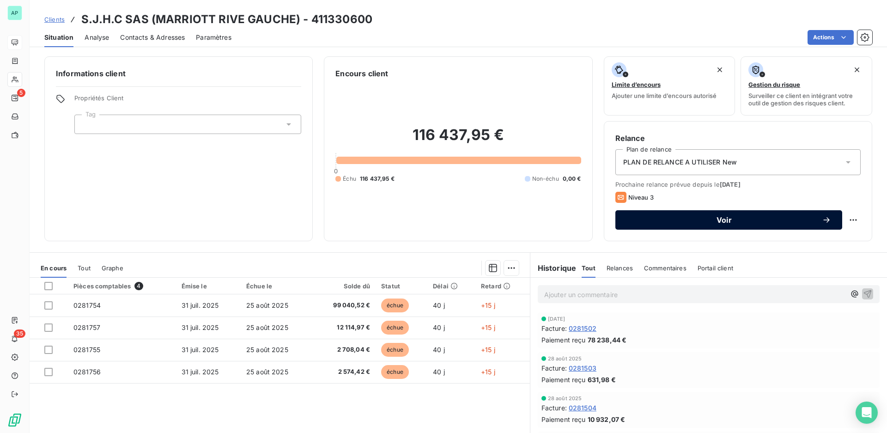
click at [733, 218] on span "Voir" at bounding box center [723, 219] width 195 height 7
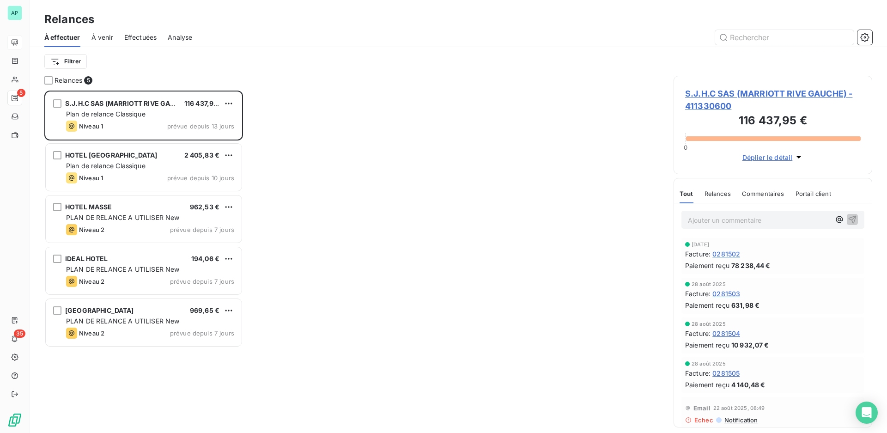
scroll to position [334, 191]
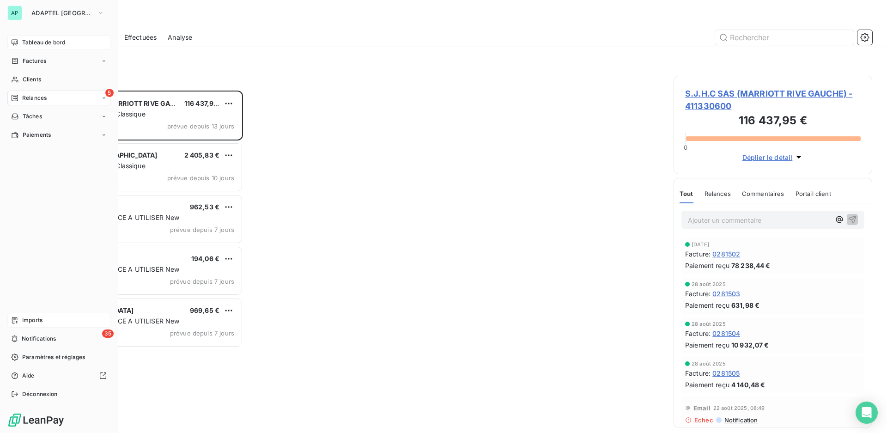
click at [46, 322] on div "Imports" at bounding box center [58, 320] width 103 height 15
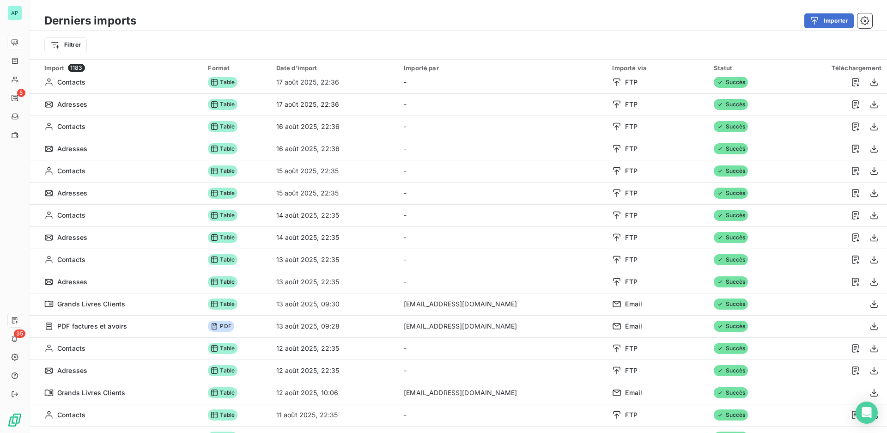
scroll to position [1314, 0]
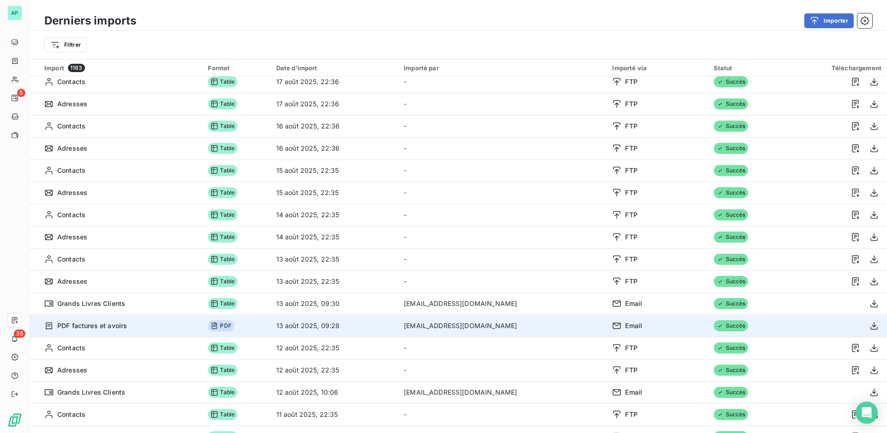
click at [625, 329] on span "Email" at bounding box center [633, 325] width 17 height 9
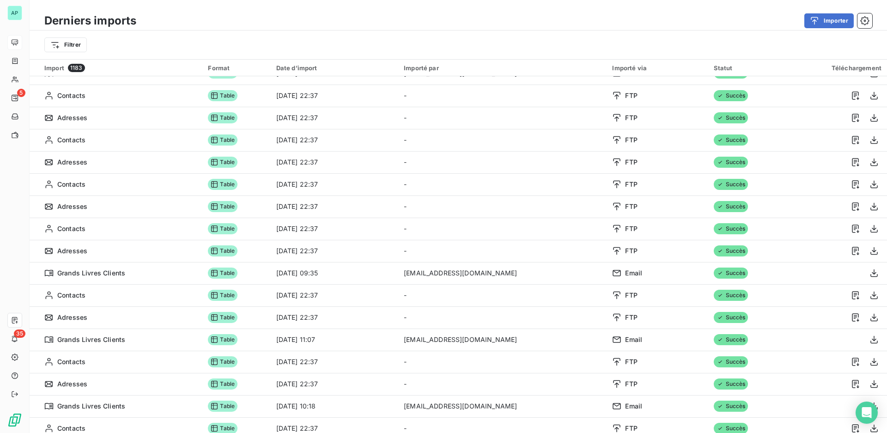
scroll to position [0, 0]
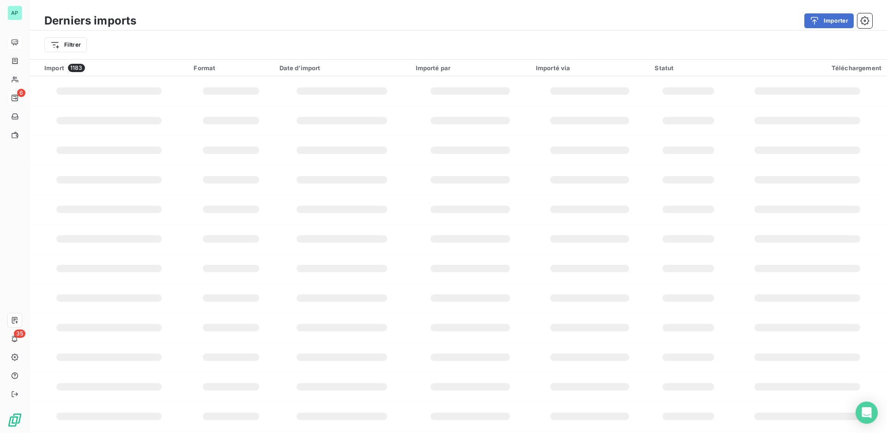
click at [14, 95] on icon at bounding box center [15, 98] width 6 height 6
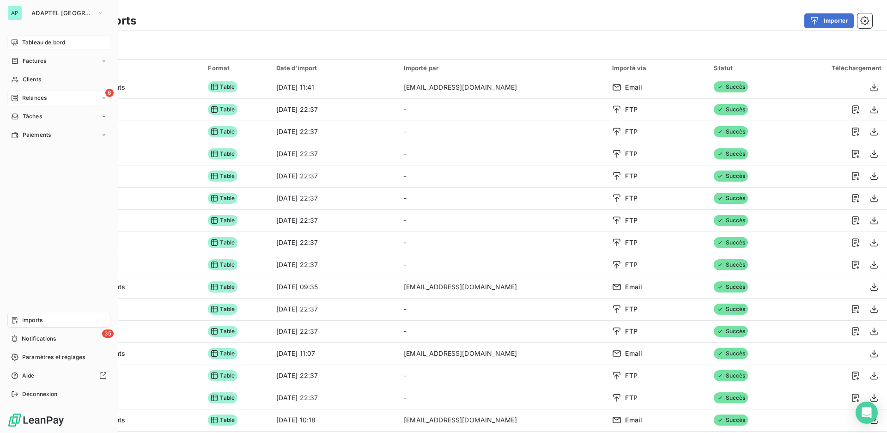
click at [21, 95] on div "Relances" at bounding box center [29, 98] width 36 height 8
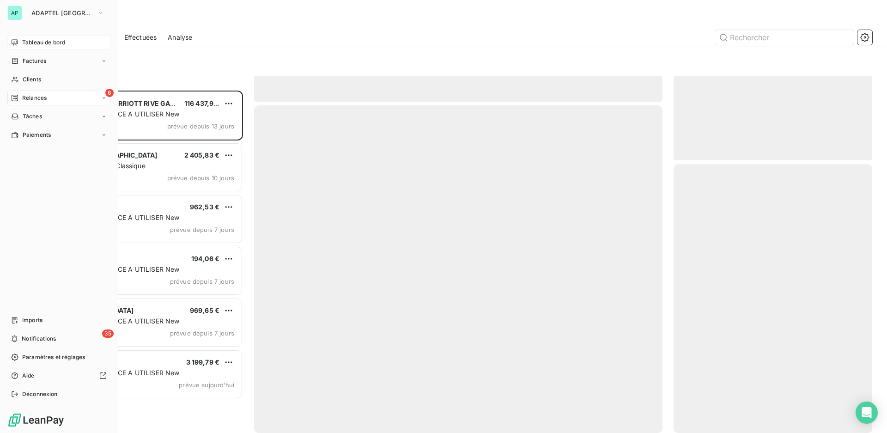
scroll to position [334, 191]
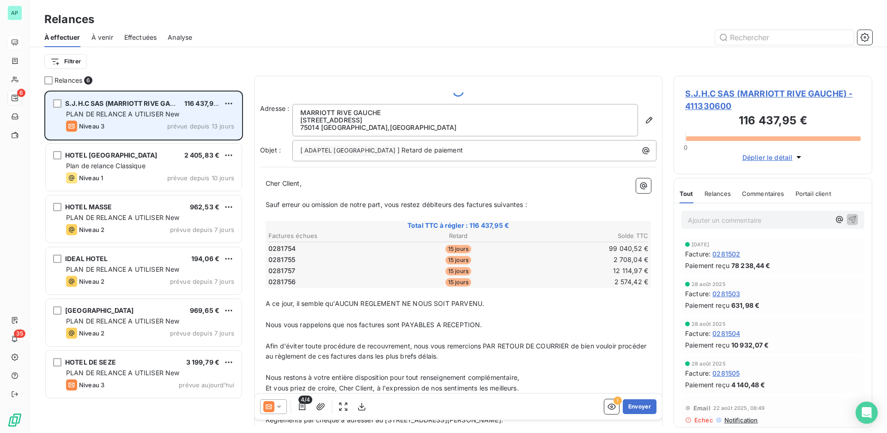
click at [141, 112] on span "PLAN DE RELANCE A UTILISER New" at bounding box center [123, 114] width 114 height 8
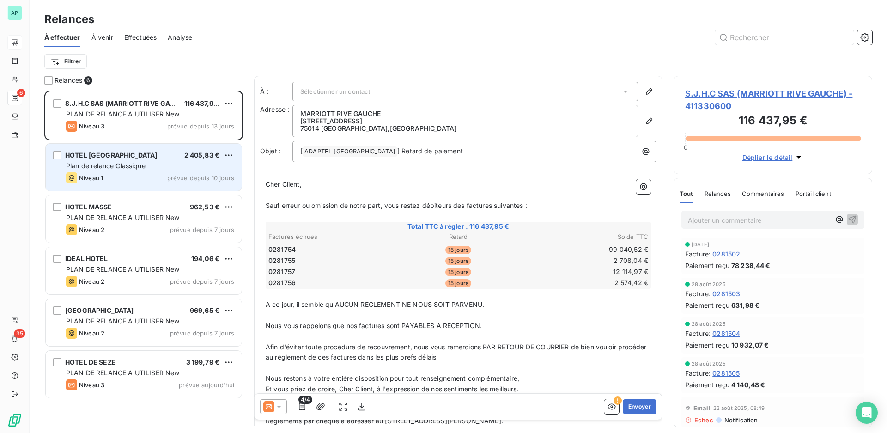
click at [166, 170] on div "Plan de relance Classique" at bounding box center [150, 165] width 168 height 9
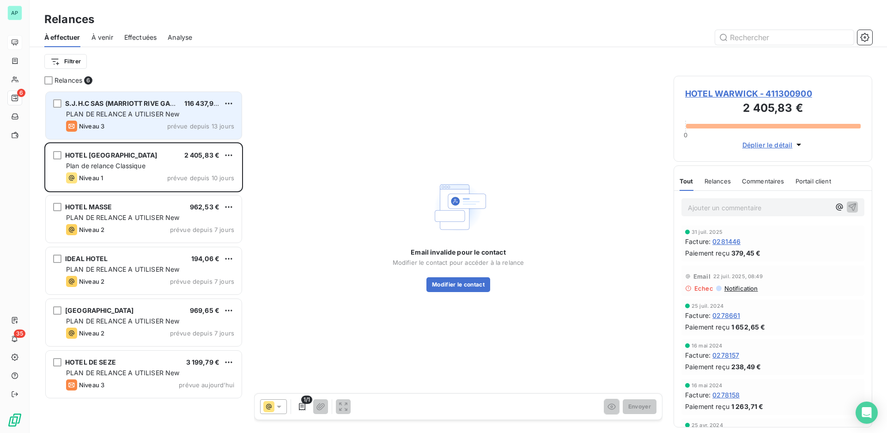
click at [116, 112] on span "PLAN DE RELANCE A UTILISER New" at bounding box center [123, 114] width 114 height 8
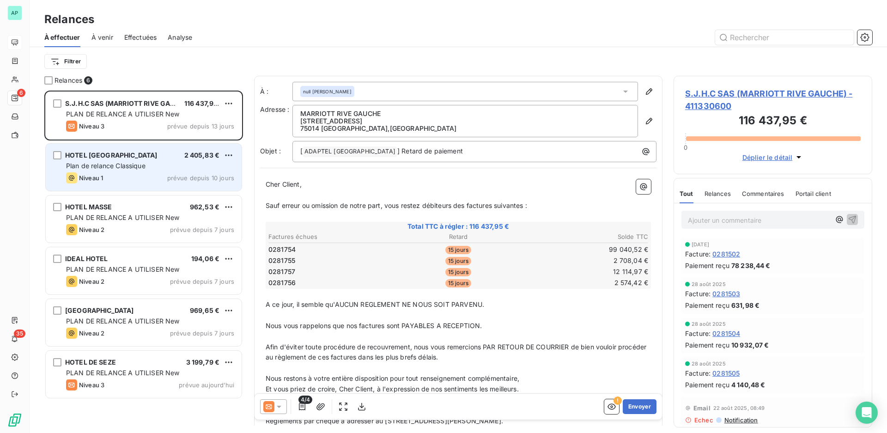
click at [101, 166] on span "Plan de relance Classique" at bounding box center [105, 166] width 79 height 8
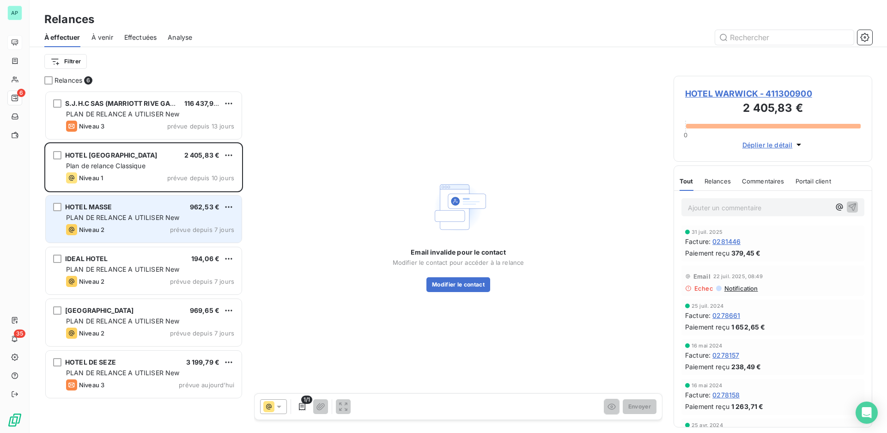
click at [147, 219] on span "PLAN DE RELANCE A UTILISER New" at bounding box center [123, 217] width 114 height 8
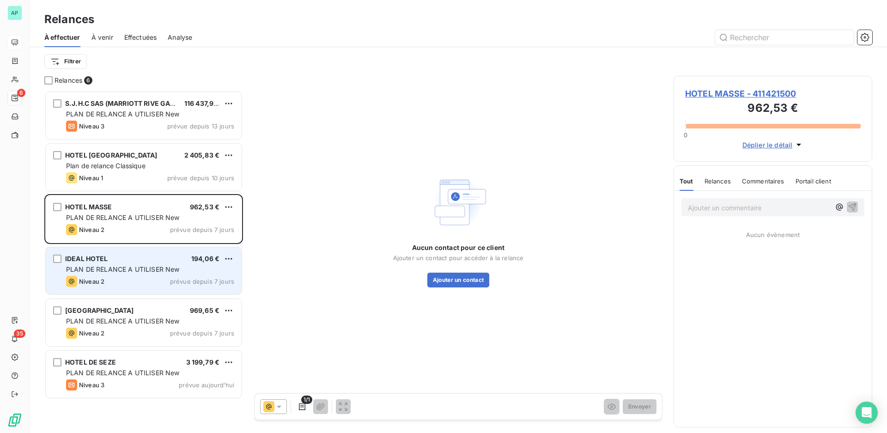
click at [125, 266] on span "PLAN DE RELANCE A UTILISER New" at bounding box center [123, 269] width 114 height 8
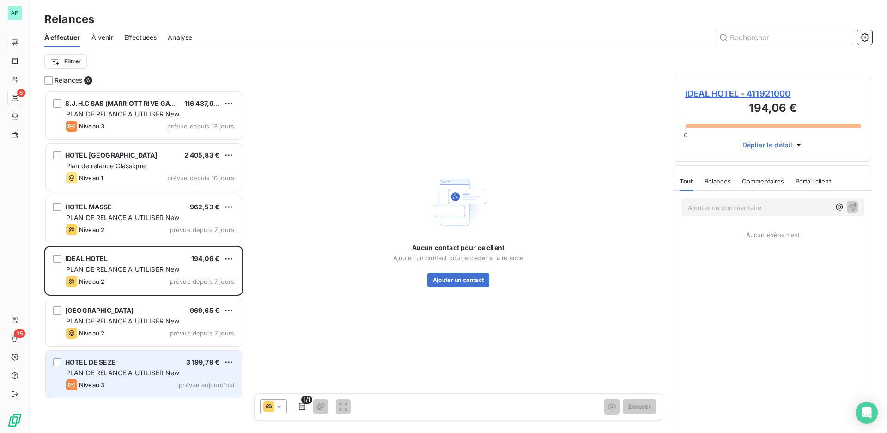
click at [108, 372] on span "PLAN DE RELANCE A UTILISER New" at bounding box center [123, 373] width 114 height 8
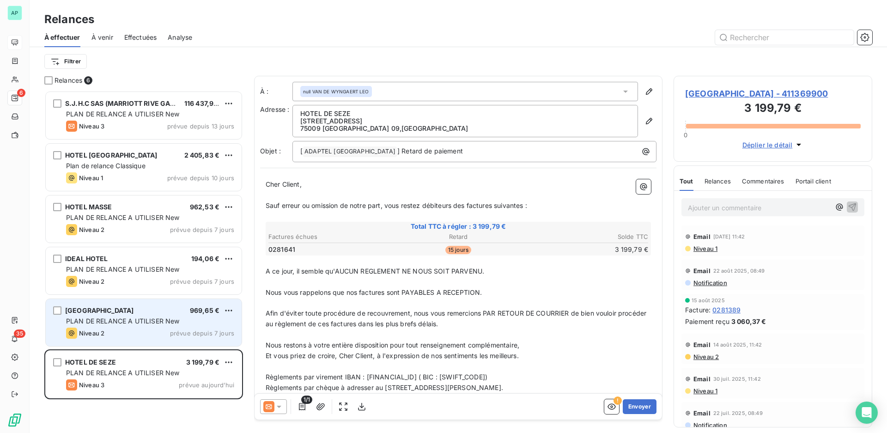
click at [135, 328] on div "Niveau 2 prévue depuis 7 jours" at bounding box center [150, 333] width 168 height 11
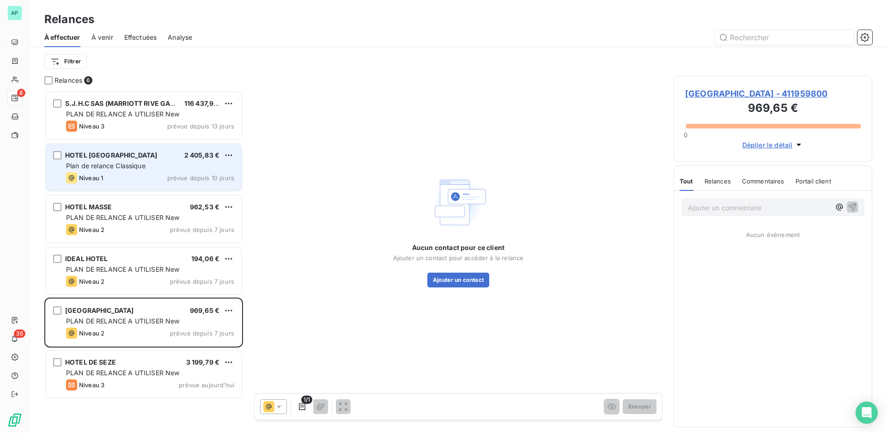
click at [119, 166] on span "Plan de relance Classique" at bounding box center [105, 166] width 79 height 8
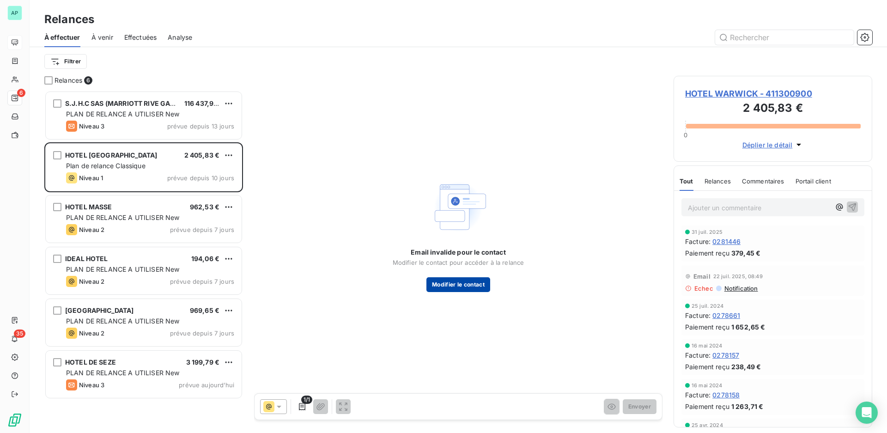
click at [476, 286] on button "Modifier le contact" at bounding box center [458, 284] width 64 height 15
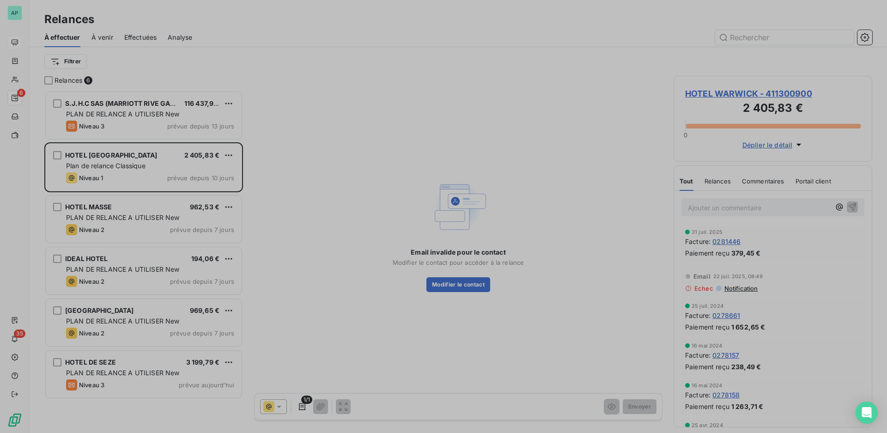
type input "[PERSON_NAME]"
type input "[EMAIL_ADDRESS][DOMAIN_NAME]"
type input "01 45 61 82 13"
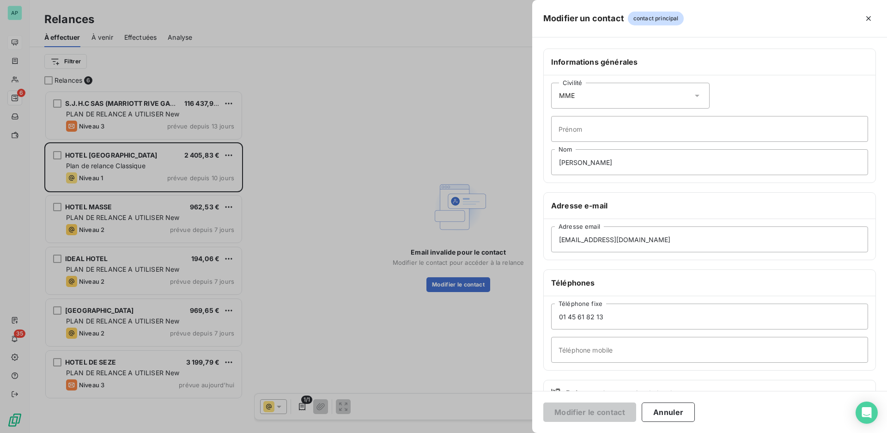
click at [383, 158] on div at bounding box center [443, 216] width 887 height 433
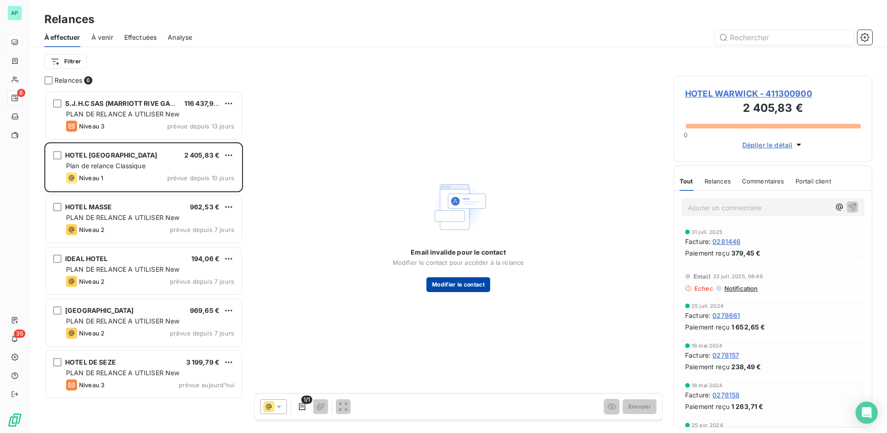
click at [463, 285] on button "Modifier le contact" at bounding box center [458, 284] width 64 height 15
type input "[PERSON_NAME]"
type input "[EMAIL_ADDRESS][DOMAIN_NAME]"
type input "01 45 61 82 13"
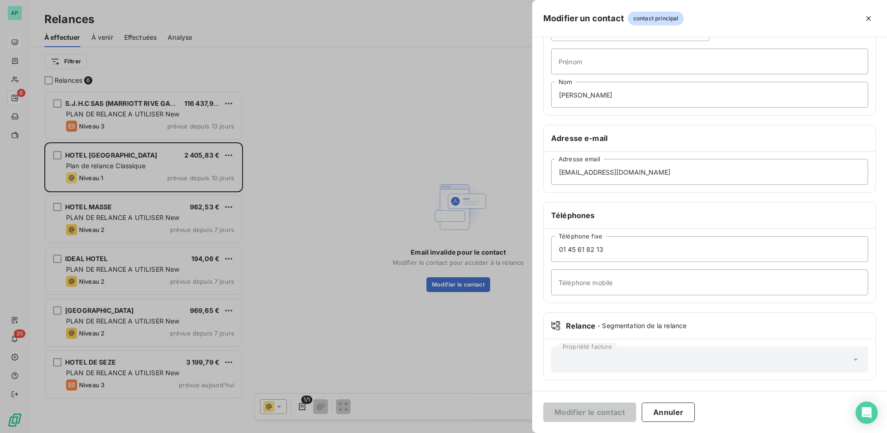
scroll to position [54, 0]
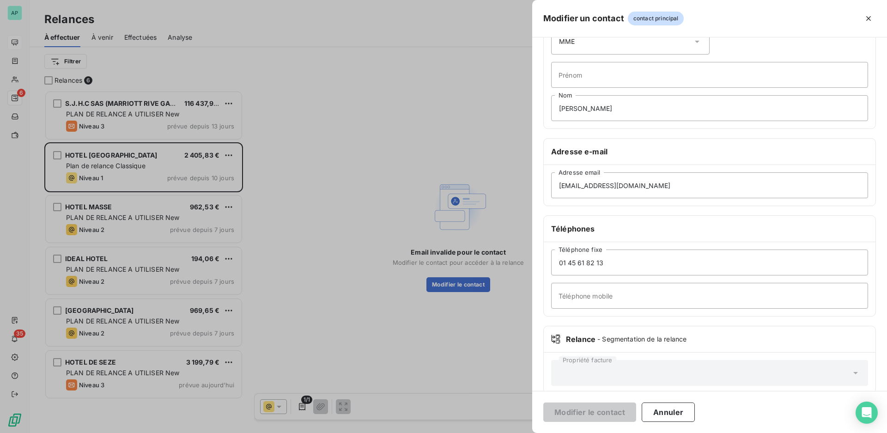
click at [414, 128] on div at bounding box center [443, 216] width 887 height 433
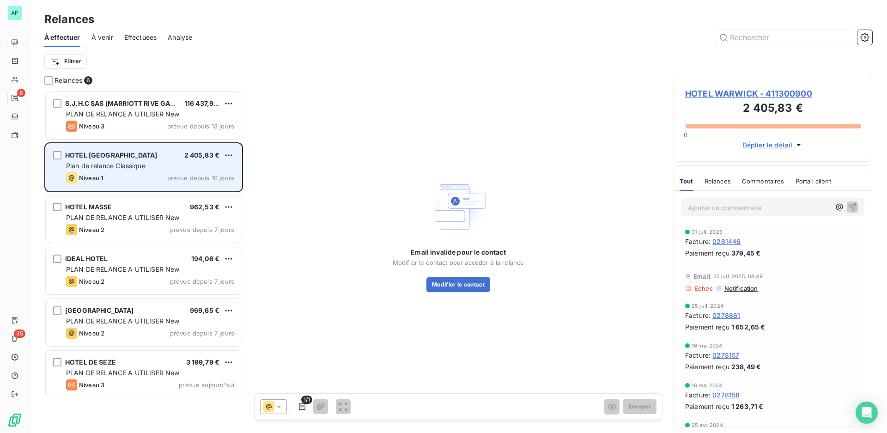
click at [83, 164] on span "Plan de relance Classique" at bounding box center [105, 166] width 79 height 8
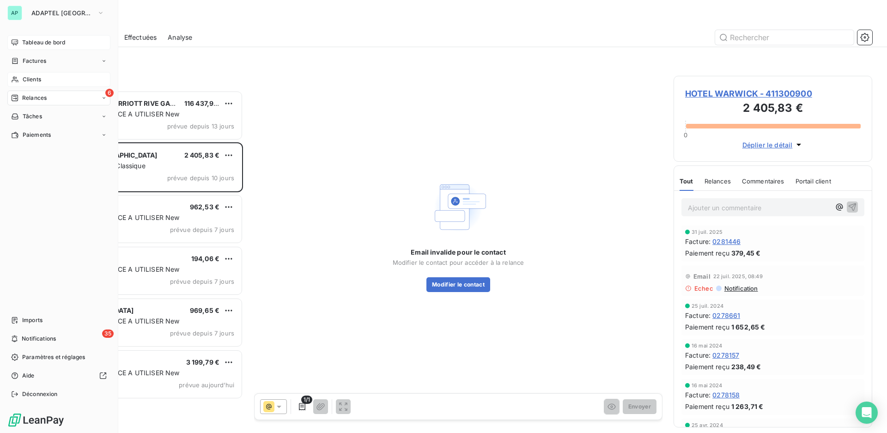
click at [31, 79] on span "Clients" at bounding box center [32, 79] width 18 height 8
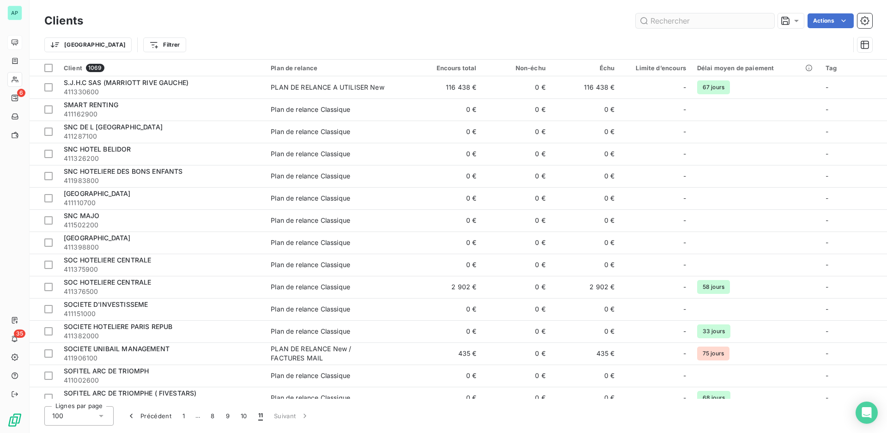
click at [677, 19] on input "text" at bounding box center [705, 20] width 139 height 15
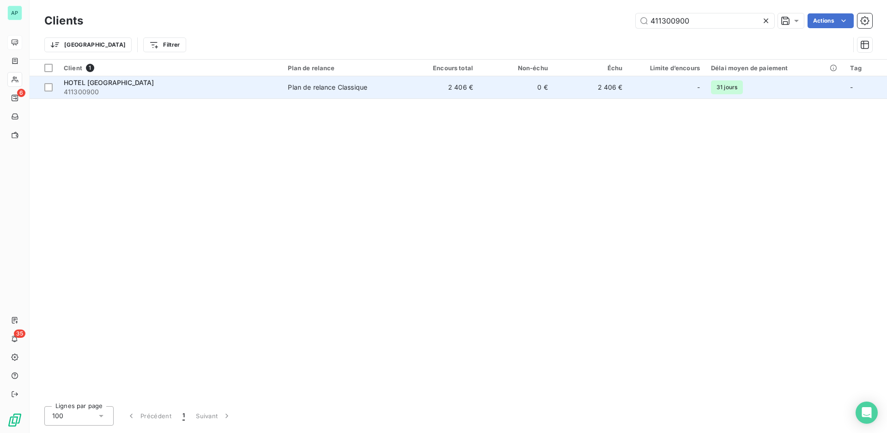
type input "411300900"
click at [297, 83] on div "Plan de relance Classique" at bounding box center [327, 87] width 79 height 9
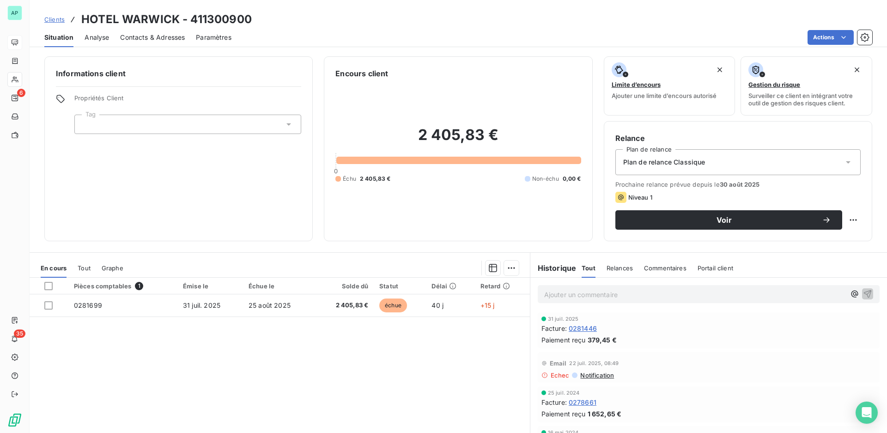
click at [747, 165] on div "Plan de relance Classique" at bounding box center [737, 162] width 245 height 26
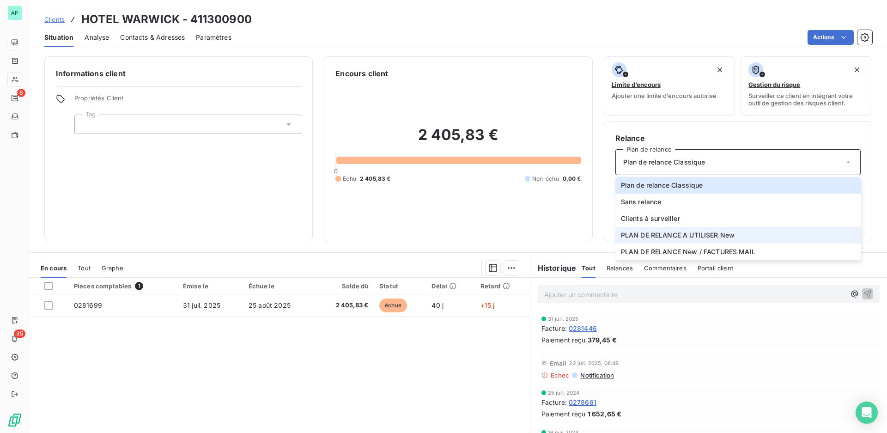
click at [732, 235] on li "PLAN DE RELANCE A UTILISER New" at bounding box center [737, 235] width 245 height 17
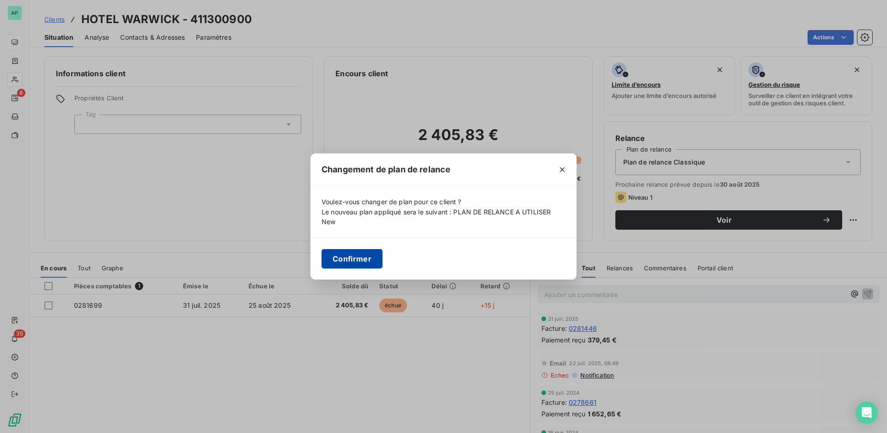
click at [368, 263] on button "Confirmer" at bounding box center [352, 258] width 61 height 19
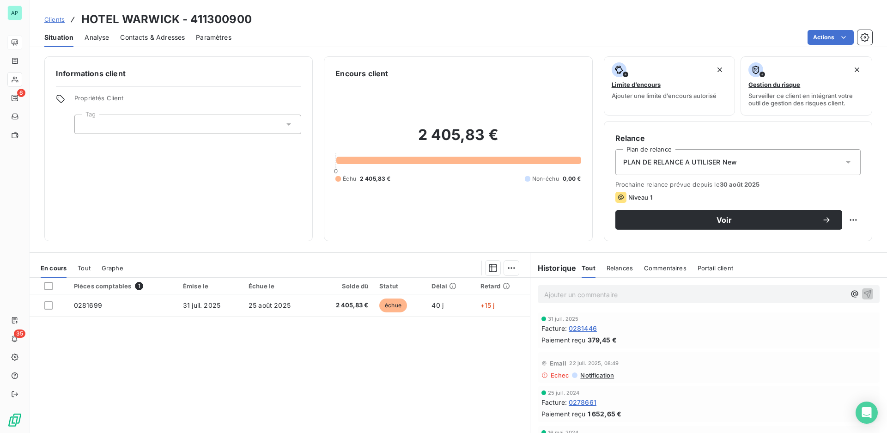
click at [140, 35] on span "Contacts & Adresses" at bounding box center [152, 37] width 65 height 9
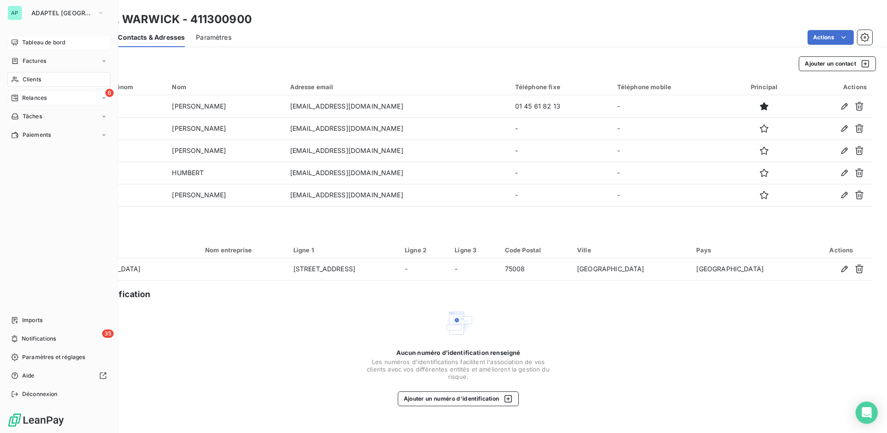
click at [33, 99] on span "Relances" at bounding box center [34, 98] width 24 height 8
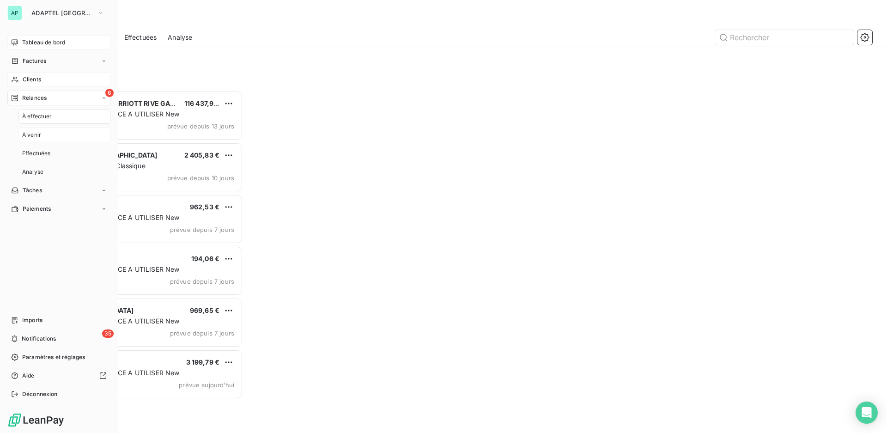
scroll to position [334, 191]
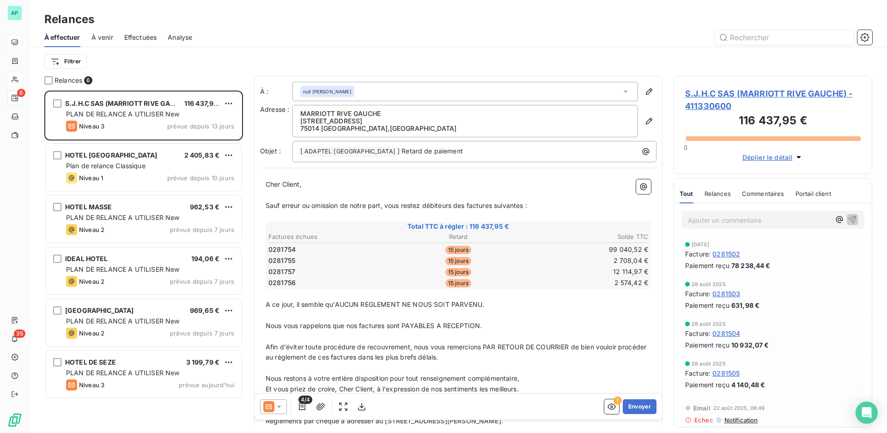
click at [174, 70] on div "Filtrer" at bounding box center [458, 61] width 828 height 29
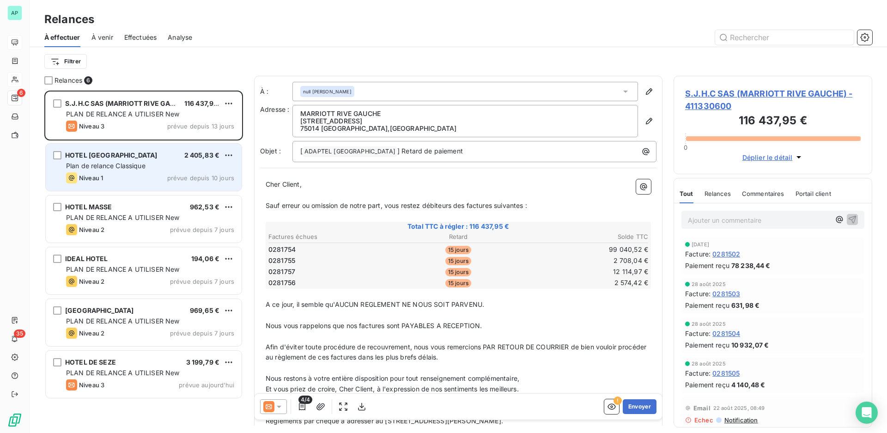
click at [143, 161] on div "HOTEL WARWICK 2 405,83 € Plan de relance Classique Niveau 1 prévue depuis 10 jo…" at bounding box center [144, 167] width 196 height 47
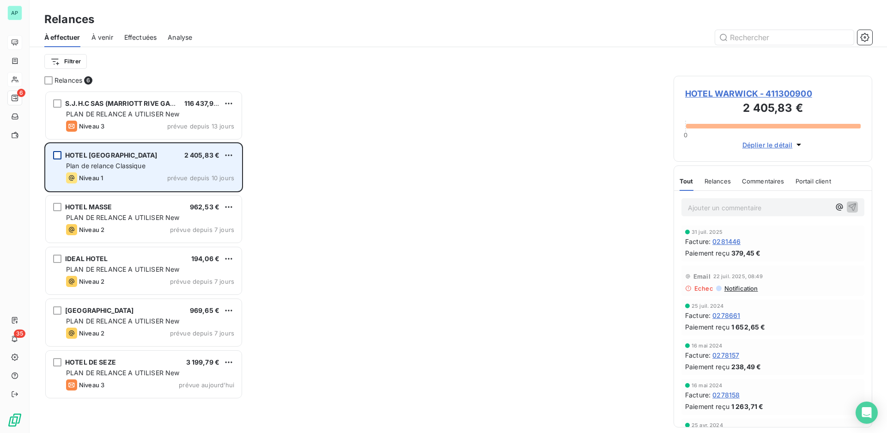
drag, startPoint x: 55, startPoint y: 155, endPoint x: 61, endPoint y: 156, distance: 6.1
click at [56, 155] on div "grid" at bounding box center [57, 155] width 8 height 8
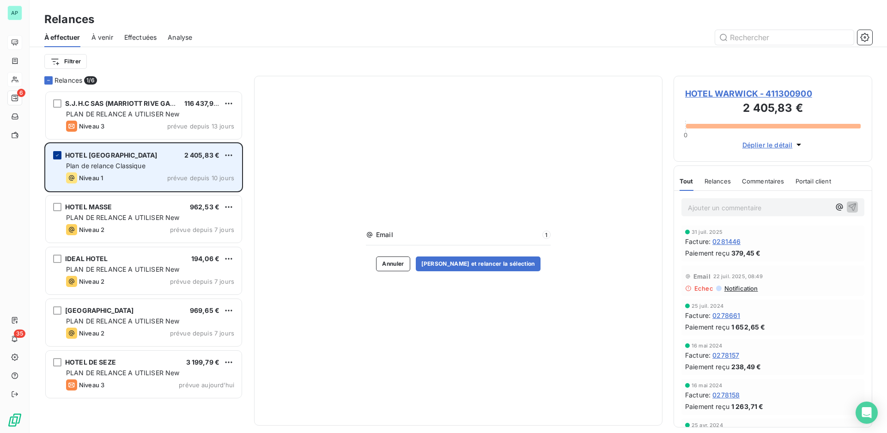
click at [56, 154] on icon "grid" at bounding box center [58, 155] width 6 height 6
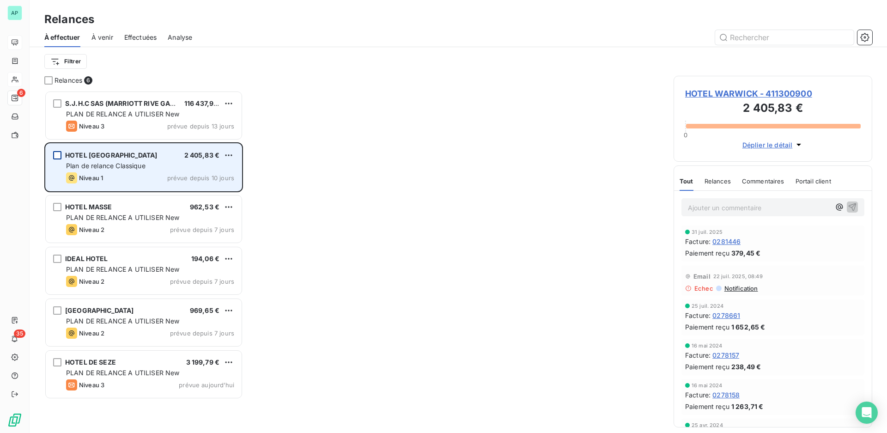
click at [182, 38] on span "Analyse" at bounding box center [180, 37] width 24 height 9
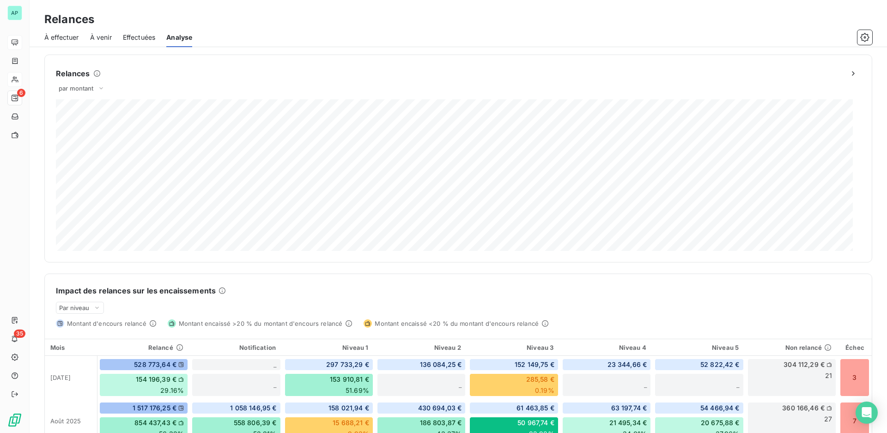
click at [69, 40] on span "À effectuer" at bounding box center [61, 37] width 35 height 9
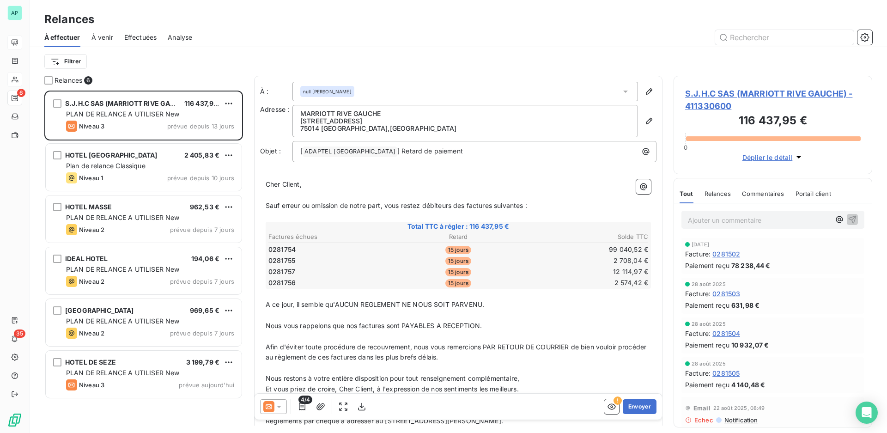
scroll to position [334, 191]
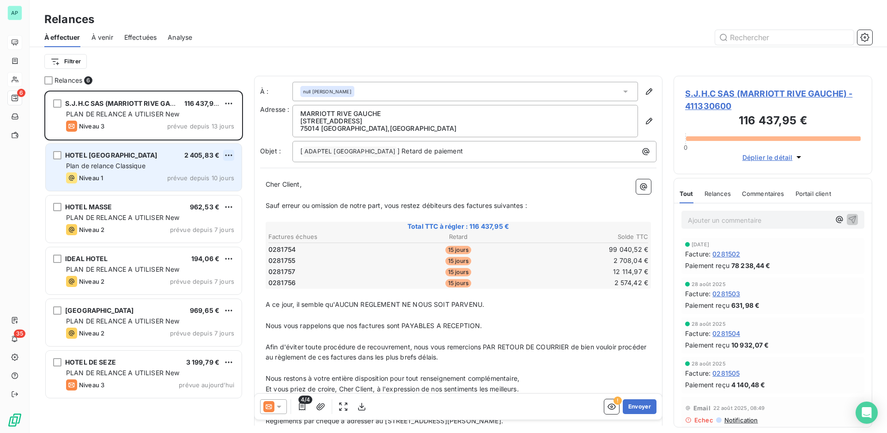
click at [227, 155] on html "AP 6 35 Relances À effectuer À venir Effectuées Analyse Filtrer Relances 6 S.J.…" at bounding box center [443, 216] width 887 height 433
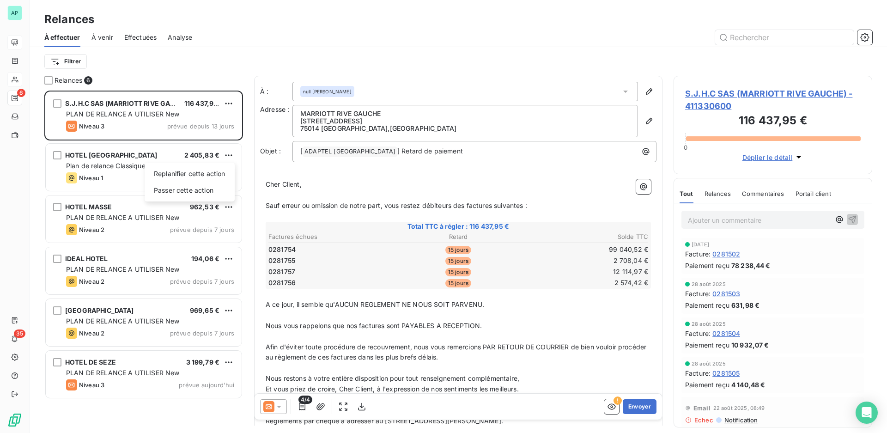
click at [232, 206] on html "AP 6 35 Relances À effectuer À venir Effectuées Analyse Filtrer Relances 6 S.J.…" at bounding box center [443, 216] width 887 height 433
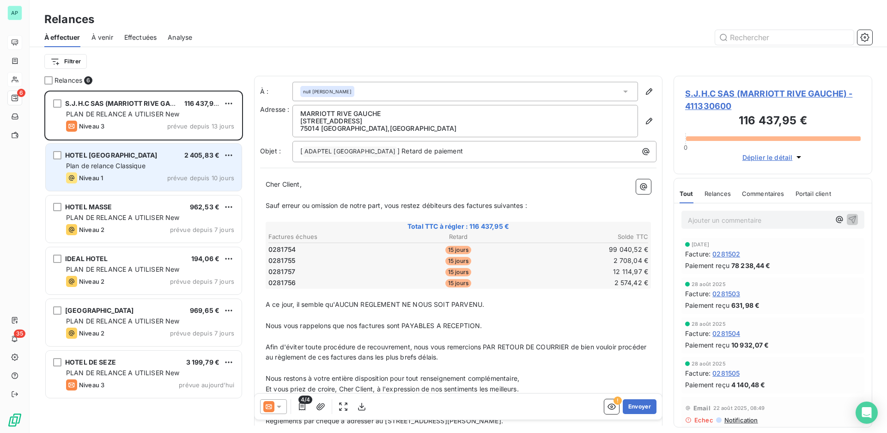
click at [188, 171] on div "HOTEL WARWICK 2 405,83 € Plan de relance Classique Niveau 1 prévue depuis 10 jo…" at bounding box center [144, 167] width 196 height 47
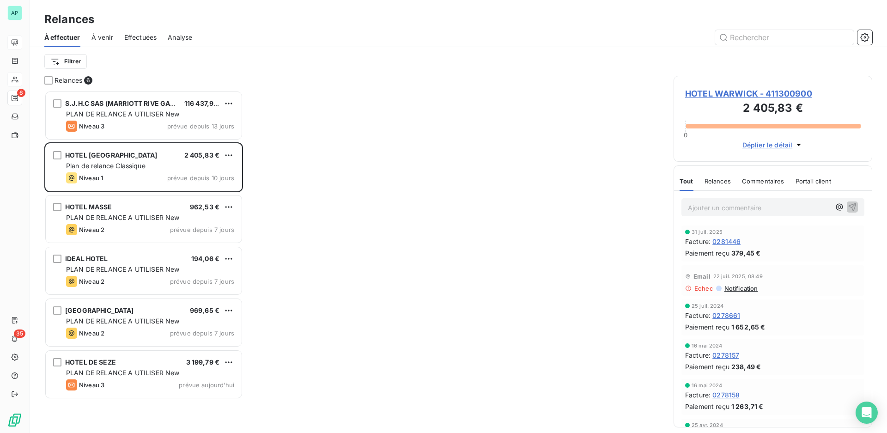
click at [746, 289] on span "Notification" at bounding box center [740, 288] width 35 height 7
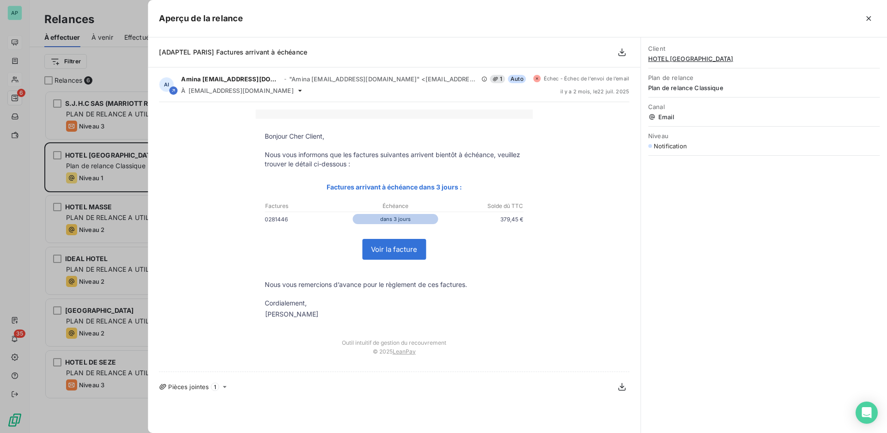
scroll to position [334, 191]
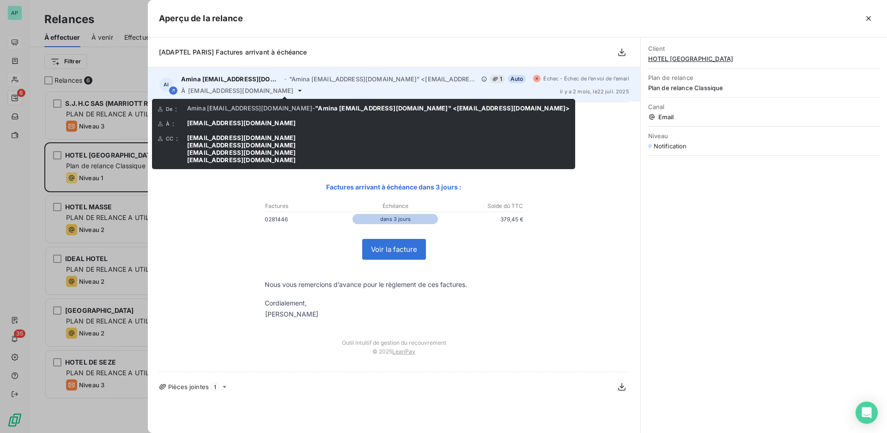
click at [296, 92] on icon at bounding box center [299, 90] width 7 height 7
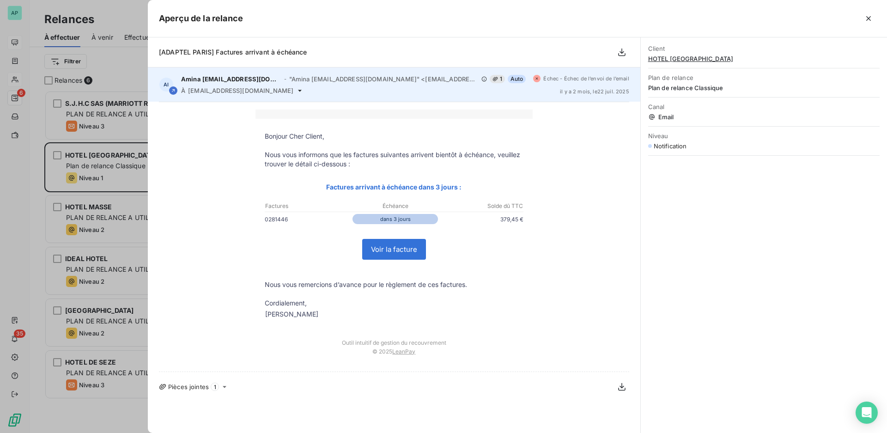
click at [296, 92] on icon at bounding box center [299, 90] width 7 height 7
click at [296, 89] on icon at bounding box center [299, 90] width 7 height 7
click at [296, 92] on icon at bounding box center [299, 90] width 7 height 7
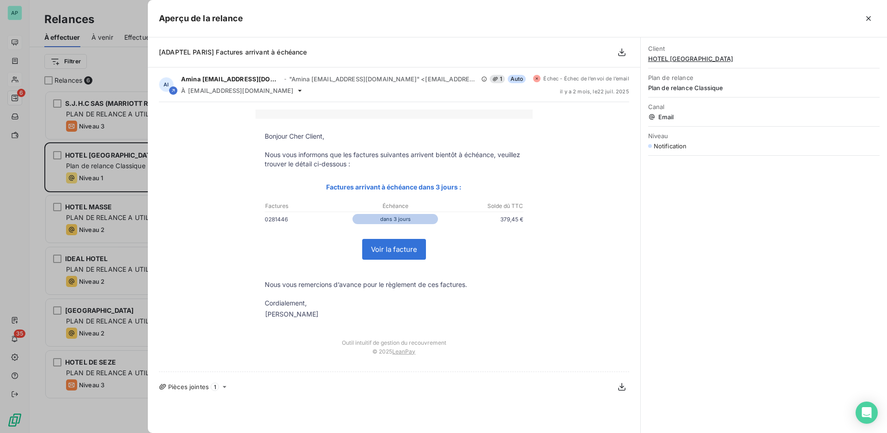
click at [403, 249] on link "Voir la facture" at bounding box center [394, 249] width 63 height 20
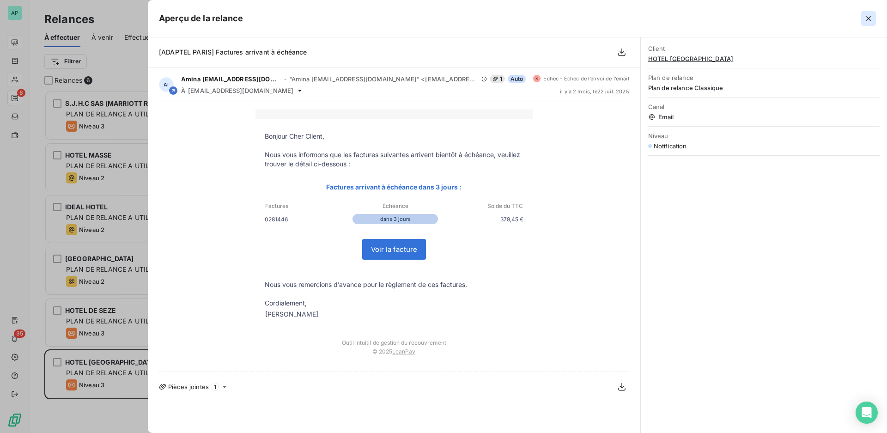
click at [869, 21] on icon "button" at bounding box center [868, 18] width 9 height 9
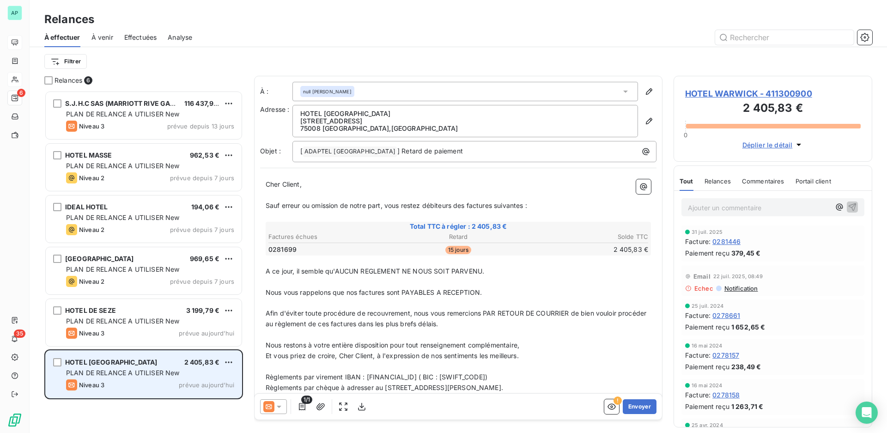
click at [99, 366] on div "HOTEL [GEOGRAPHIC_DATA]" at bounding box center [111, 362] width 92 height 9
click at [103, 363] on span "HOTEL [GEOGRAPHIC_DATA]" at bounding box center [111, 362] width 92 height 8
click at [161, 375] on span "PLAN DE RELANCE A UTILISER New" at bounding box center [123, 373] width 114 height 8
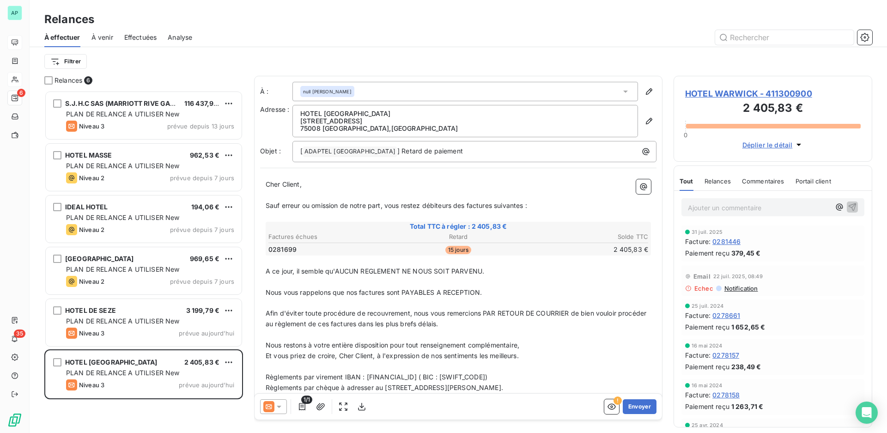
click at [799, 314] on div "Facture : 0278661" at bounding box center [773, 315] width 176 height 10
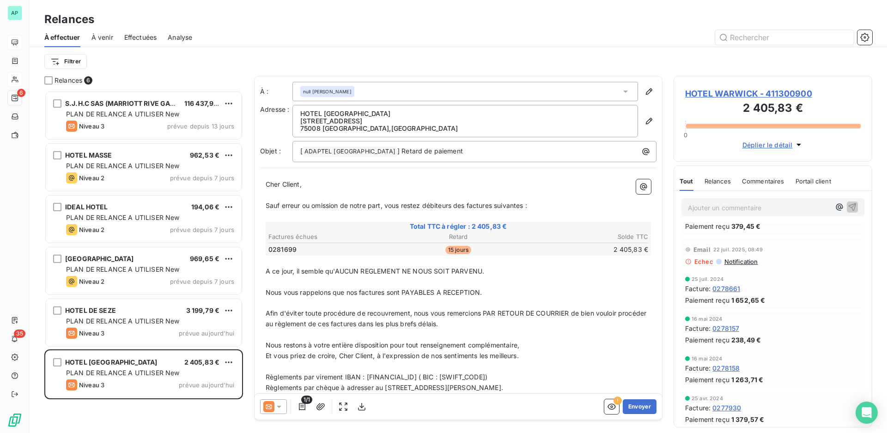
scroll to position [43, 0]
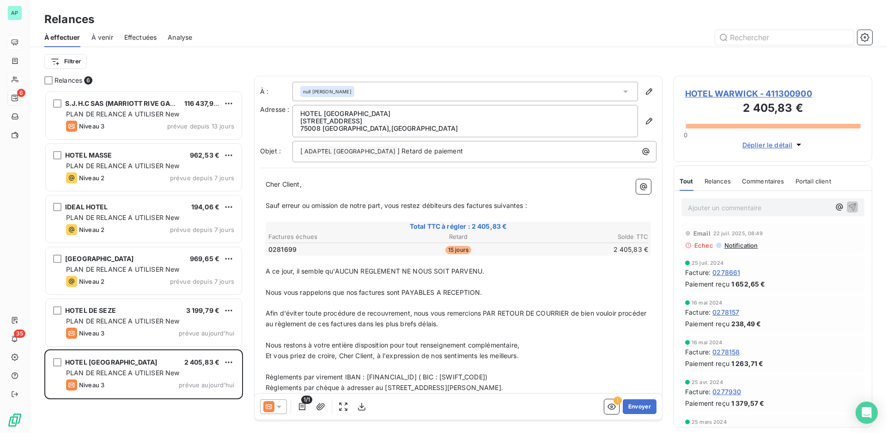
click at [580, 255] on td "2 405,83 €" at bounding box center [585, 249] width 126 height 10
click at [481, 195] on p "﻿" at bounding box center [458, 195] width 385 height 11
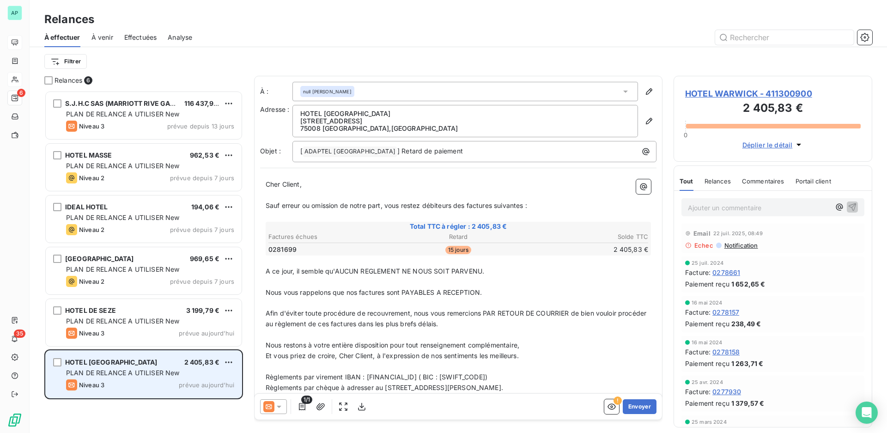
click at [145, 375] on span "PLAN DE RELANCE A UTILISER New" at bounding box center [123, 373] width 114 height 8
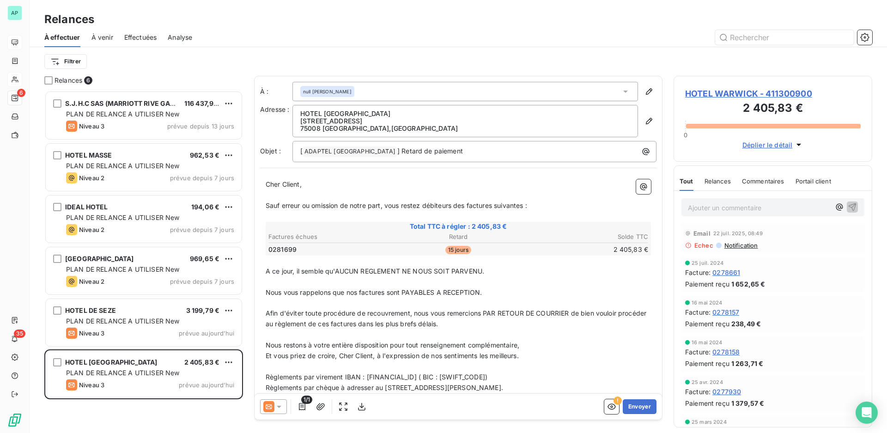
click at [771, 344] on div "16 mai 2024" at bounding box center [773, 343] width 176 height 6
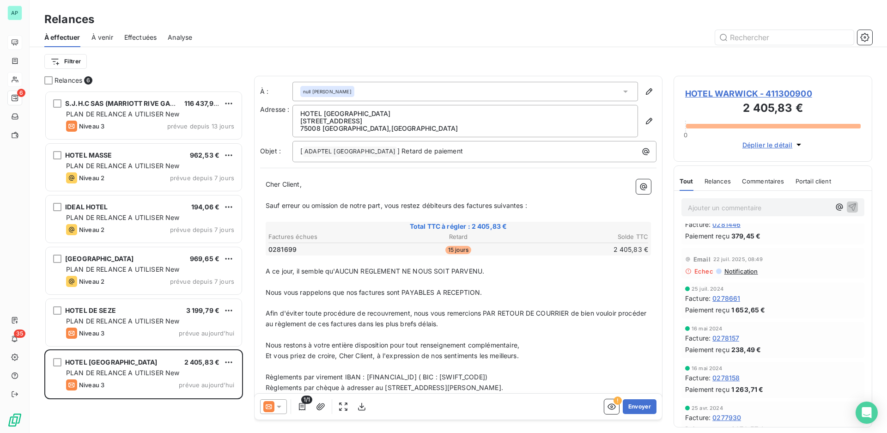
scroll to position [0, 0]
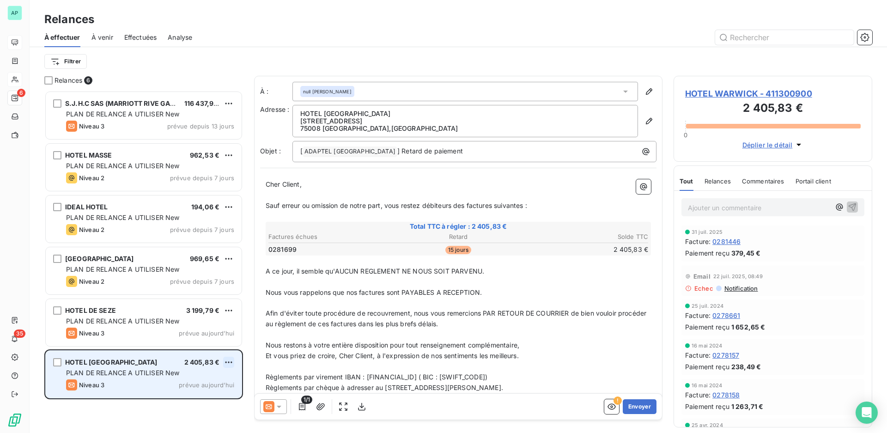
click at [230, 360] on html "AP 6 35 Relances À effectuer À venir Effectuées Analyse Filtrer Relances 6 S.J.…" at bounding box center [443, 216] width 887 height 433
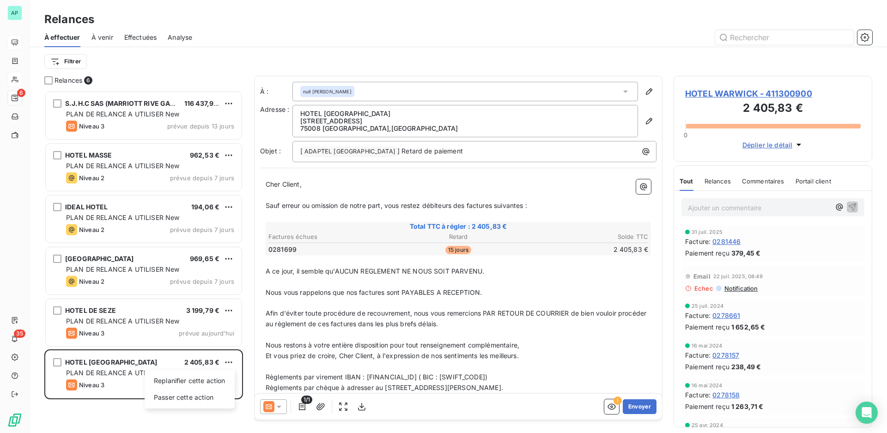
click at [766, 184] on html "AP 6 35 Relances À effectuer À venir Effectuées Analyse Filtrer Relances 6 S.J.…" at bounding box center [443, 216] width 887 height 433
click at [764, 178] on span "Commentaires" at bounding box center [763, 180] width 43 height 7
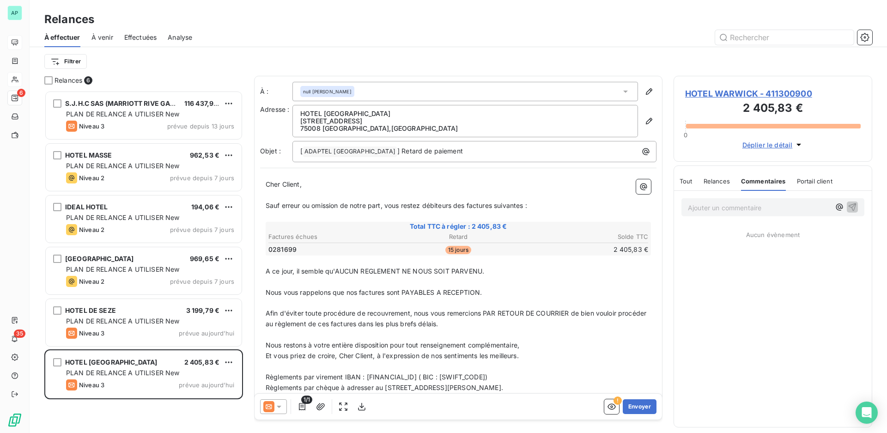
click at [725, 181] on span "Relances" at bounding box center [717, 180] width 26 height 7
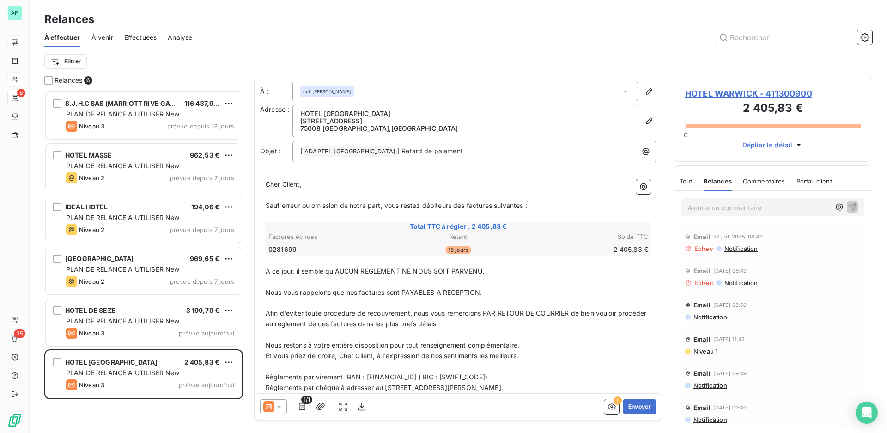
click at [691, 180] on span "Tout" at bounding box center [686, 180] width 13 height 7
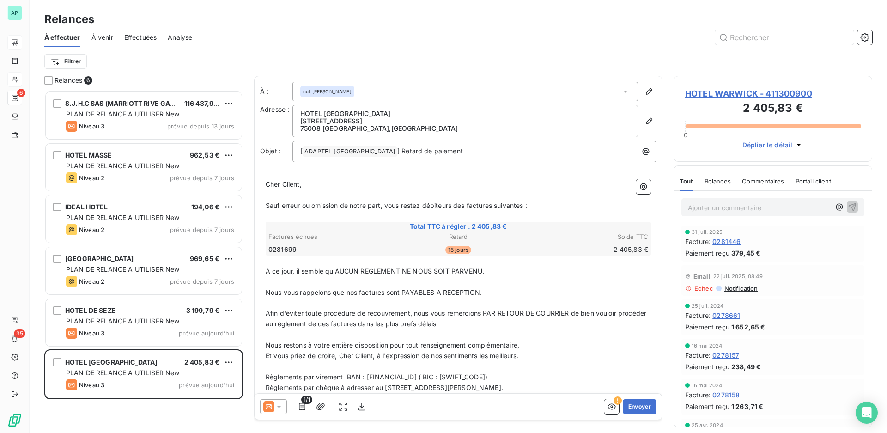
click at [716, 183] on span "Relances" at bounding box center [718, 180] width 26 height 7
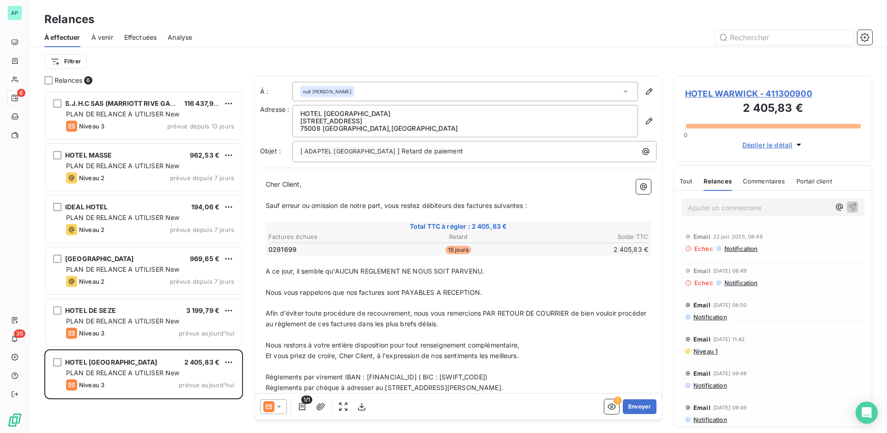
click at [762, 184] on span "Commentaires" at bounding box center [764, 180] width 43 height 7
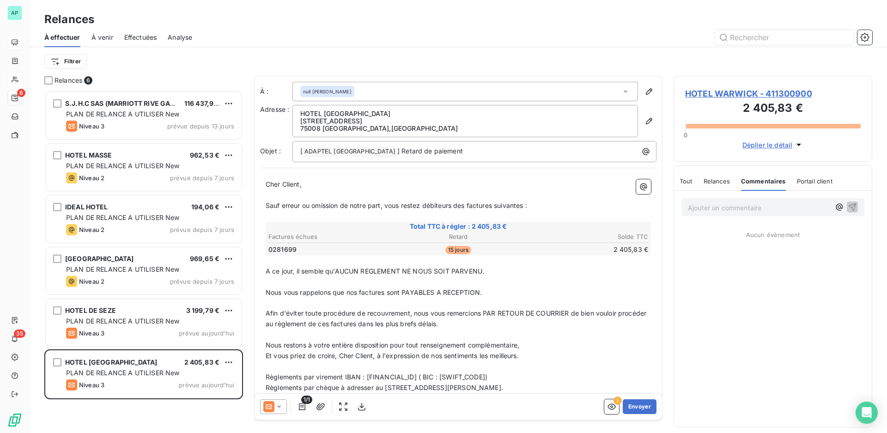
click at [813, 181] on span "Portail client" at bounding box center [815, 180] width 36 height 7
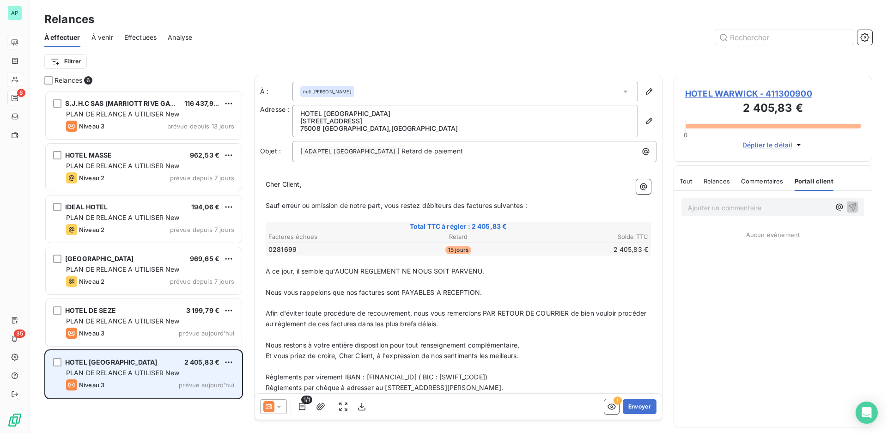
click at [127, 374] on span "PLAN DE RELANCE A UTILISER New" at bounding box center [123, 373] width 114 height 8
click at [232, 360] on html "AP 6 35 Relances À effectuer À venir Effectuées Analyse Filtrer Relances 6 S.J.…" at bounding box center [443, 216] width 887 height 433
click at [204, 381] on div "Replanifier cette action" at bounding box center [189, 380] width 83 height 15
select select "8"
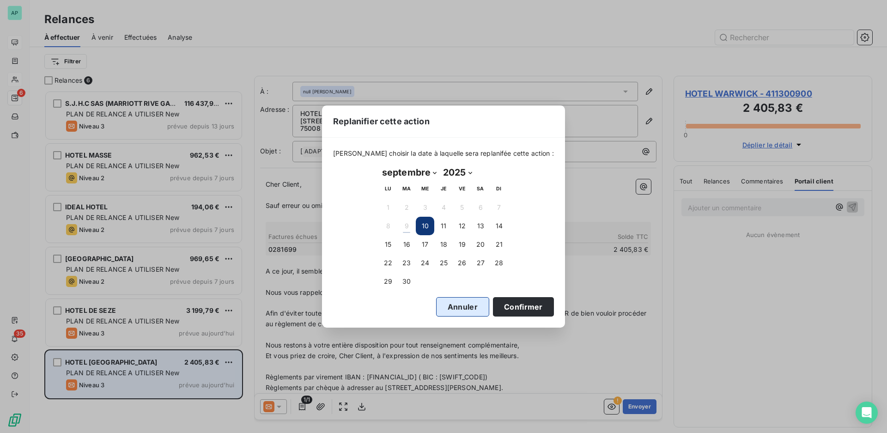
click at [450, 305] on button "Annuler" at bounding box center [462, 306] width 53 height 19
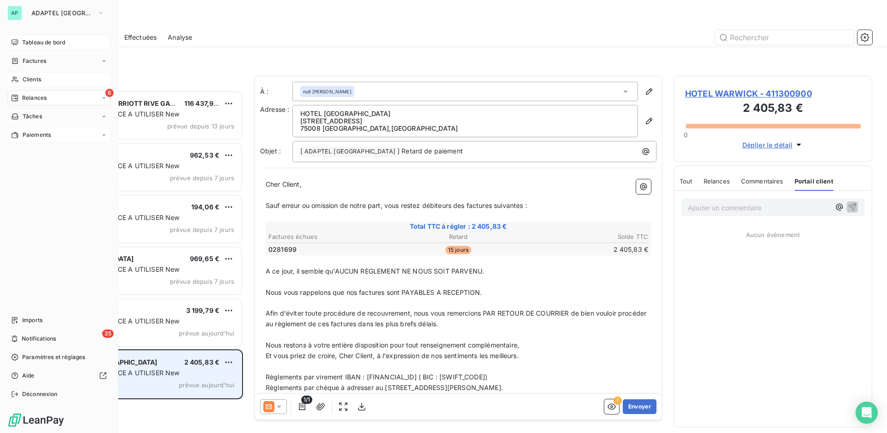
click at [49, 132] on span "Paiements" at bounding box center [37, 135] width 28 height 8
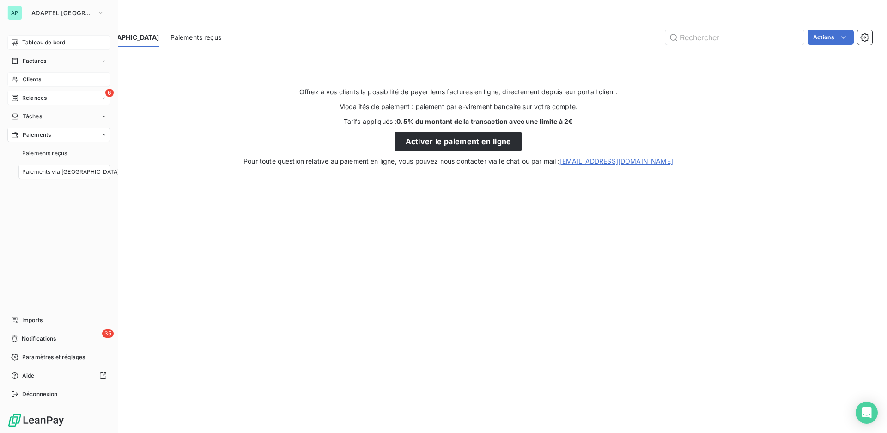
click at [55, 101] on div "6 Relances" at bounding box center [58, 98] width 103 height 15
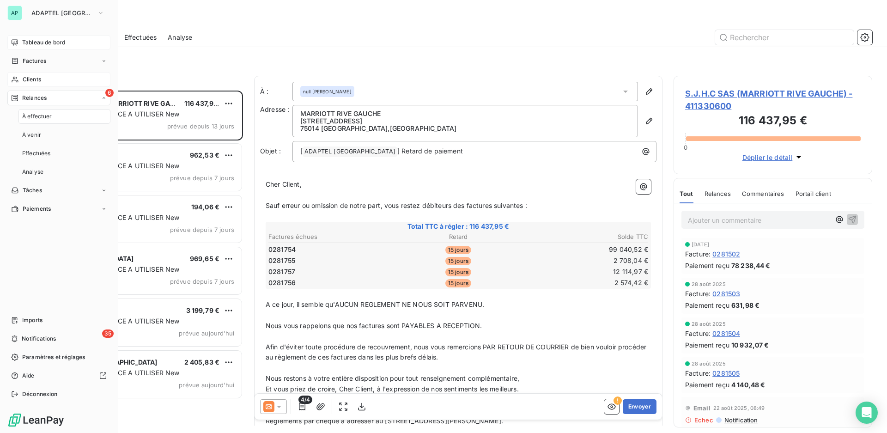
scroll to position [334, 191]
click at [46, 81] on div "Clients" at bounding box center [58, 79] width 103 height 15
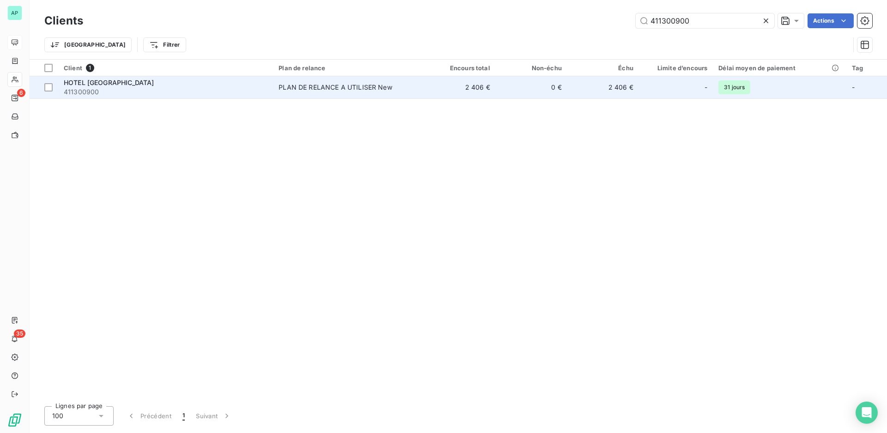
click at [613, 89] on td "2 406 €" at bounding box center [603, 87] width 72 height 22
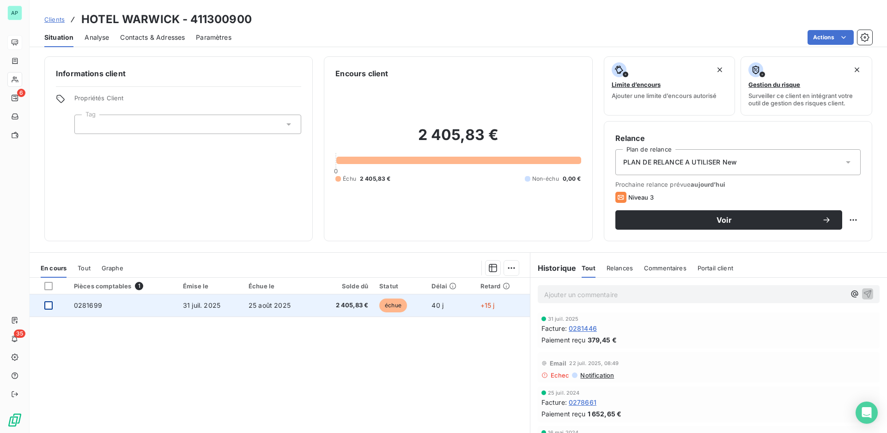
click at [50, 305] on div at bounding box center [48, 305] width 8 height 8
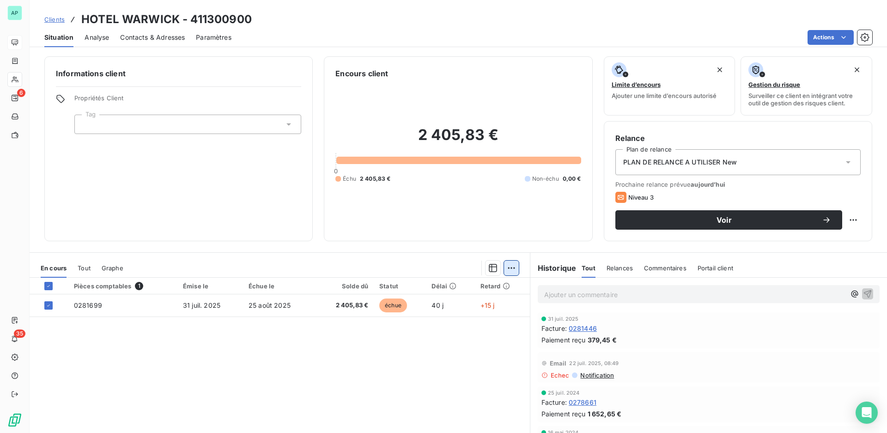
click at [507, 270] on html "AP 6 35 Clients HOTEL WARWICK - 411300900 Situation Analyse Contacts & Adresses…" at bounding box center [443, 216] width 887 height 433
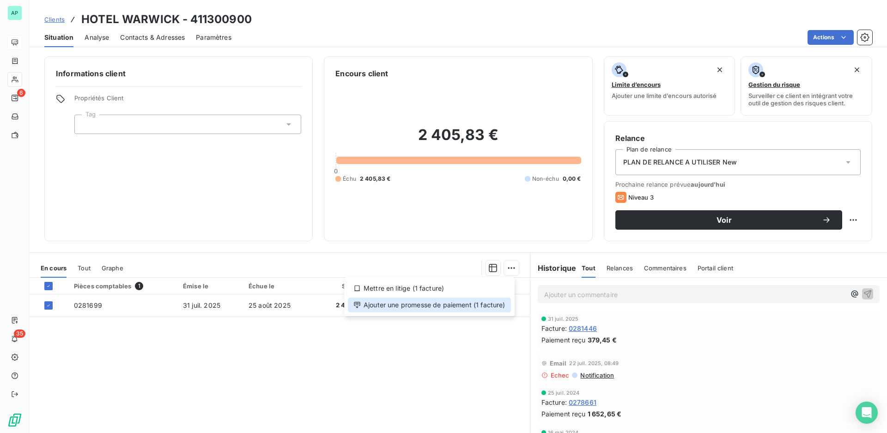
click at [432, 308] on div "Ajouter une promesse de paiement (1 facture)" at bounding box center [429, 305] width 163 height 15
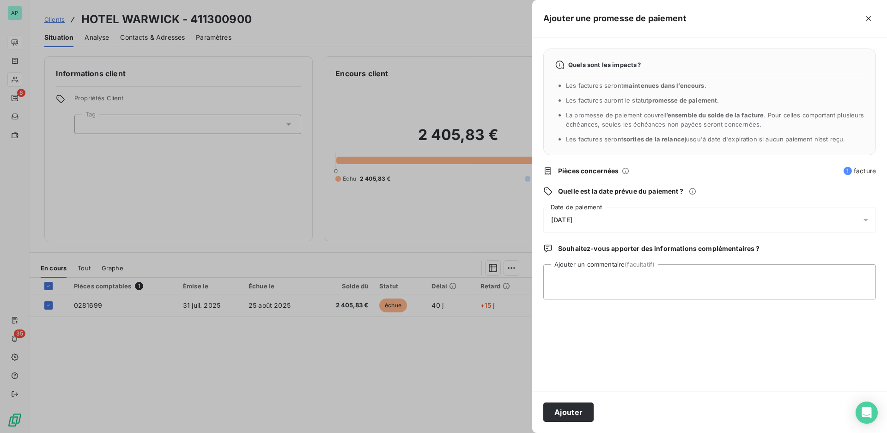
click at [864, 220] on icon at bounding box center [865, 220] width 5 height 2
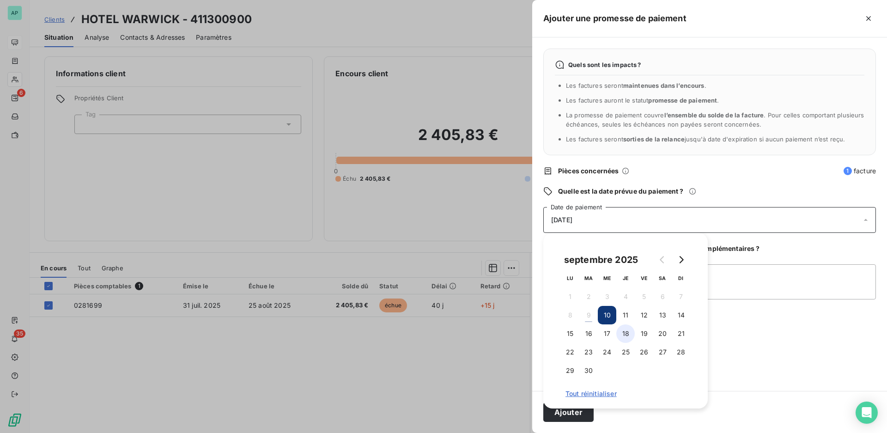
click at [625, 334] on button "18" at bounding box center [625, 333] width 18 height 18
click at [747, 221] on div "[DATE]" at bounding box center [709, 220] width 333 height 26
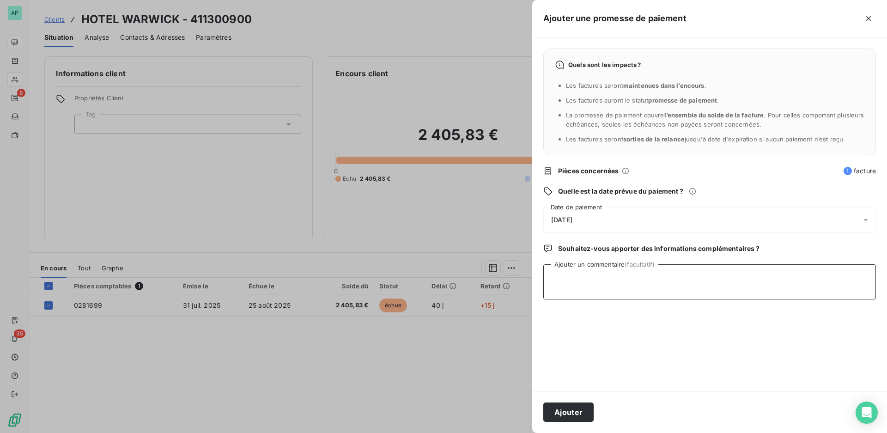
click at [581, 281] on textarea "Ajouter un commentaire (facultatif)" at bounding box center [709, 281] width 333 height 35
click at [866, 19] on icon "button" at bounding box center [868, 18] width 9 height 9
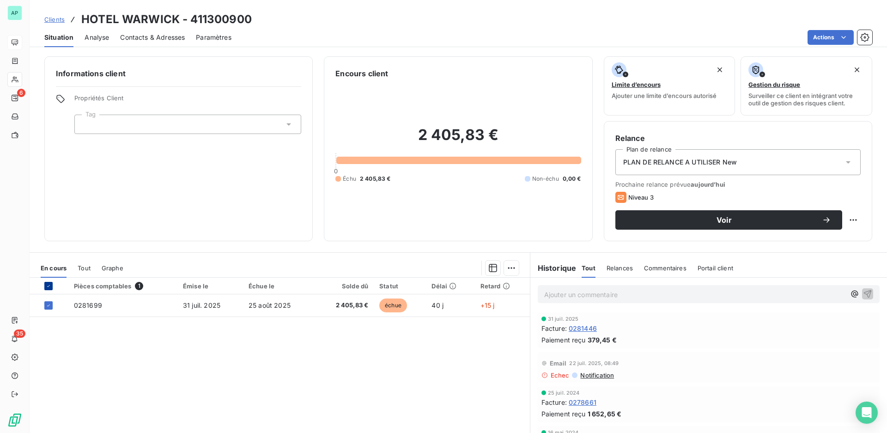
click at [45, 287] on div at bounding box center [48, 286] width 8 height 8
